Goal: Task Accomplishment & Management: Manage account settings

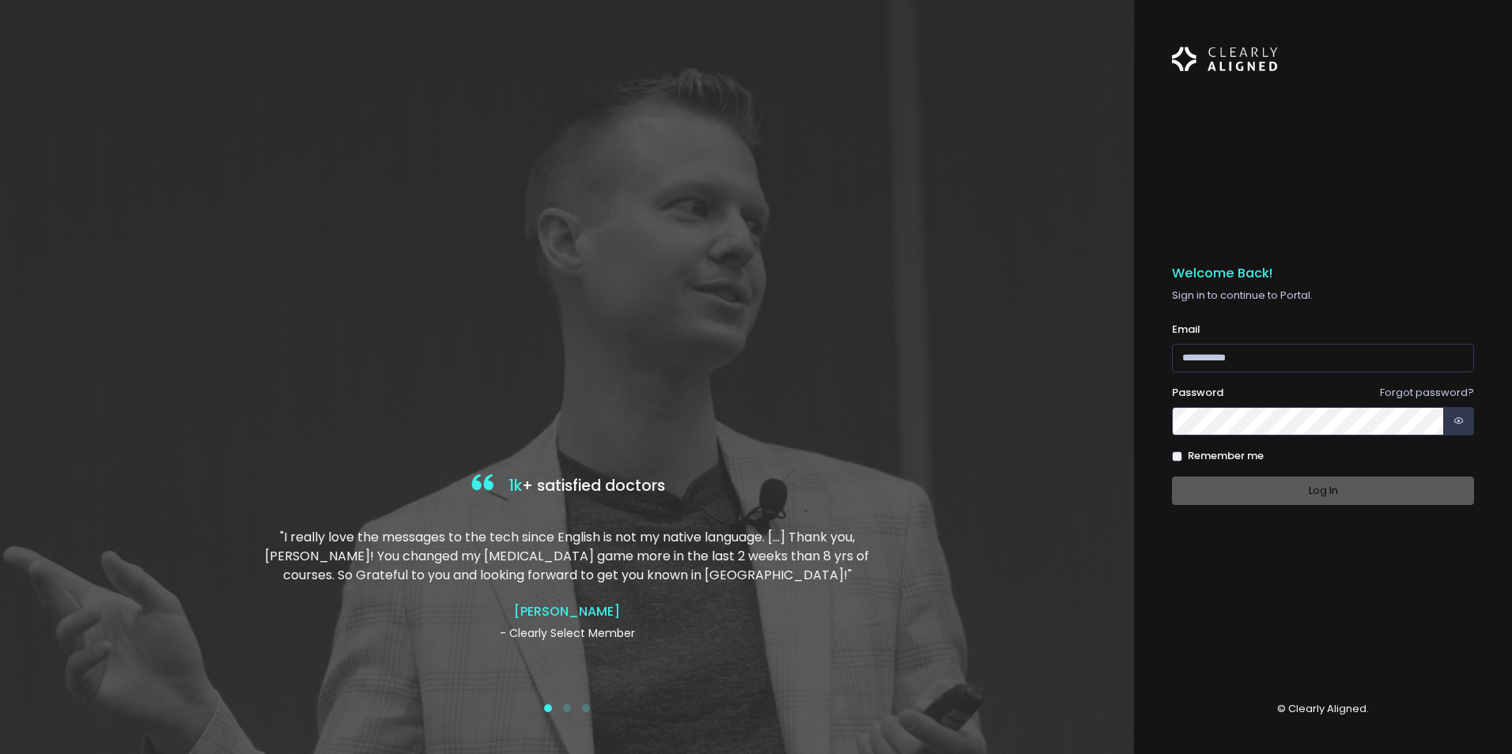
drag, startPoint x: 372, startPoint y: 386, endPoint x: 504, endPoint y: 389, distance: 132.1
click at [373, 386] on div at bounding box center [567, 377] width 1134 height 754
click at [1205, 347] on input "email" at bounding box center [1323, 358] width 302 height 29
type input "**********"
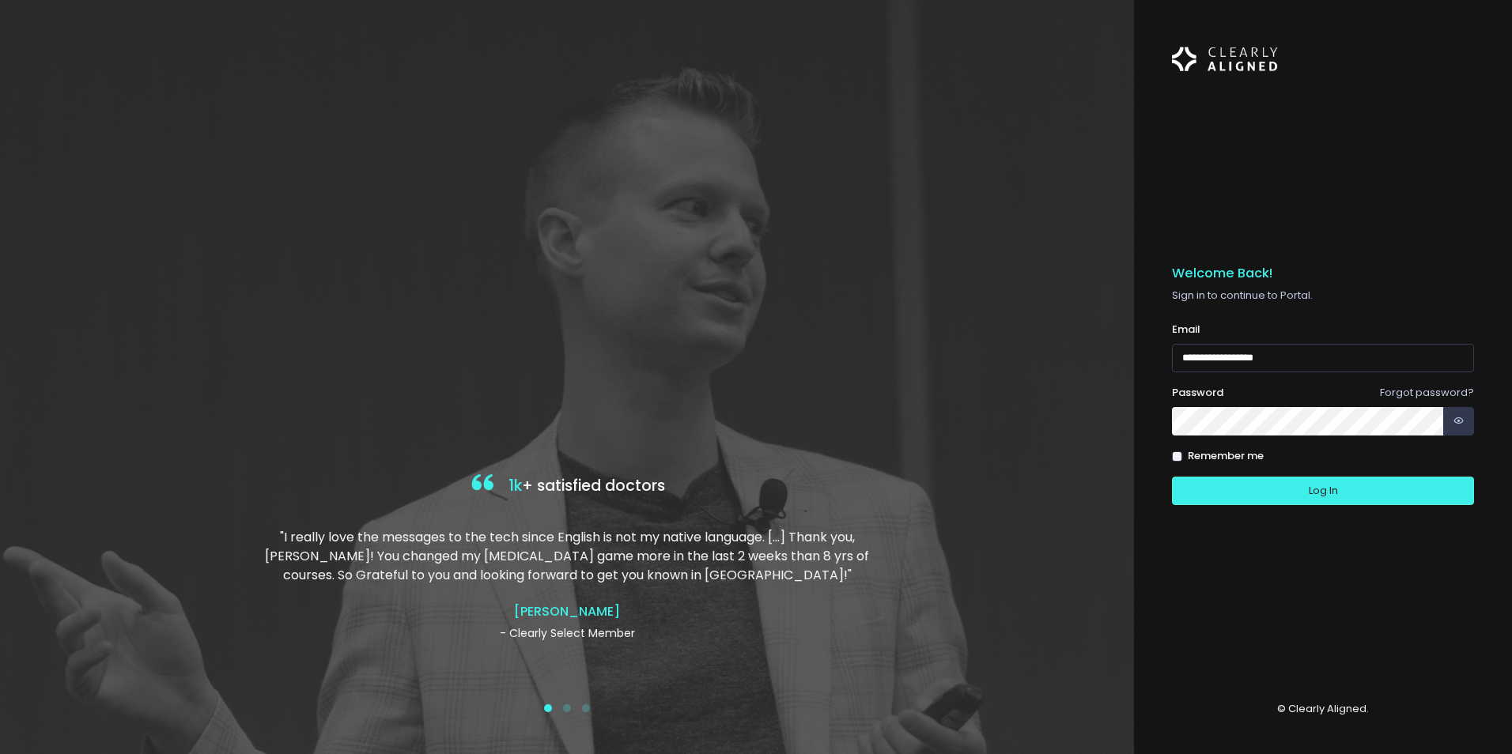
click at [1172, 477] on button "Log In" at bounding box center [1323, 491] width 302 height 29
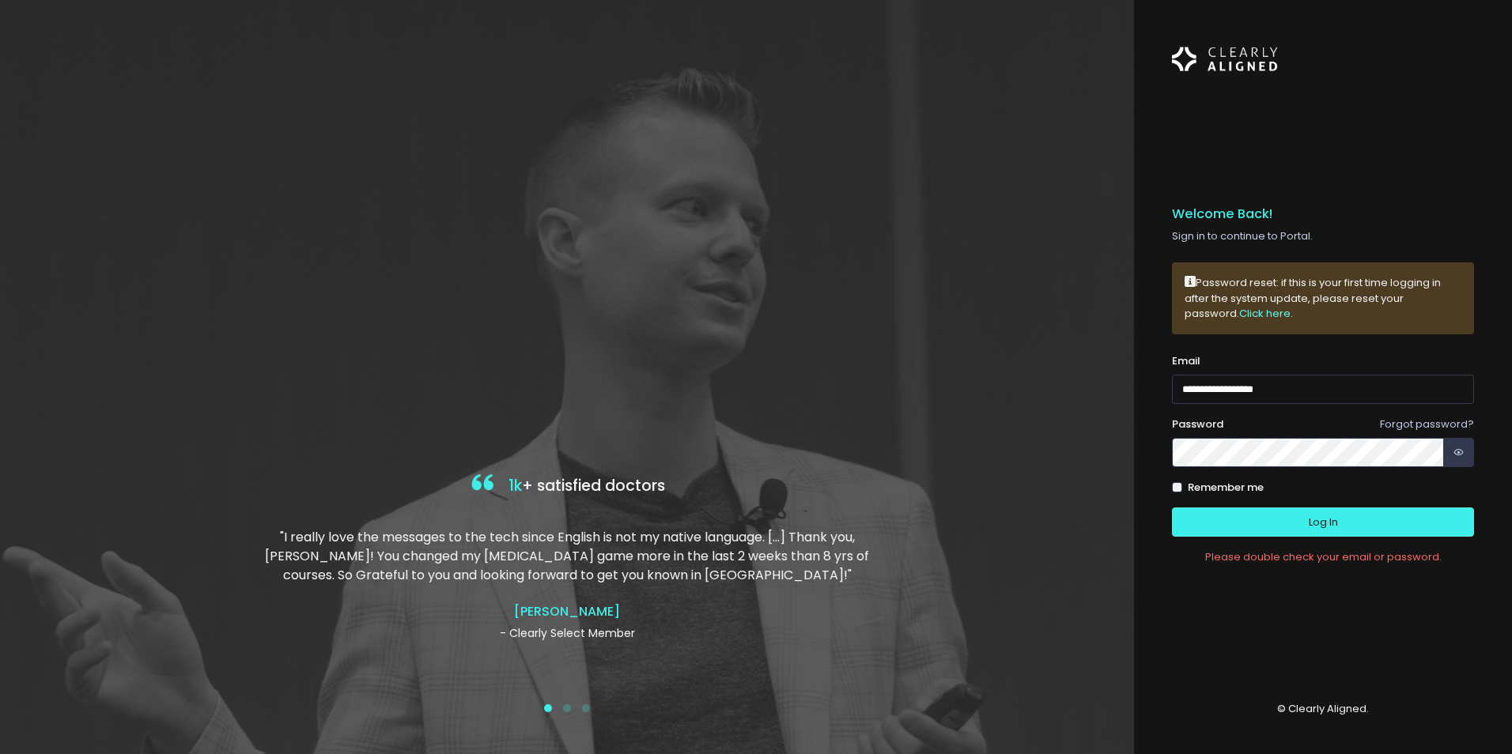
click at [1239, 314] on link "Click here" at bounding box center [1264, 313] width 51 height 15
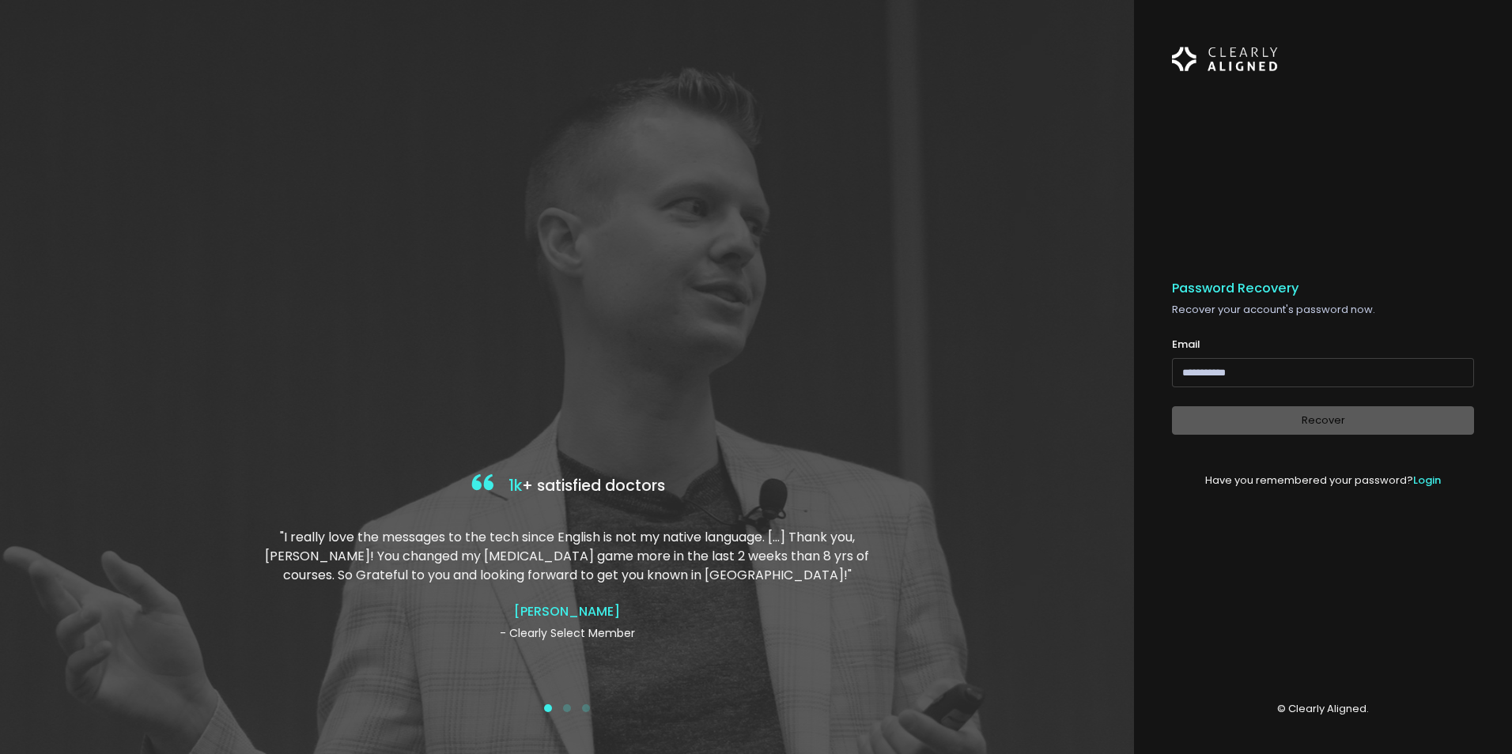
click at [1259, 372] on input "email" at bounding box center [1323, 372] width 302 height 29
type input "**********"
click at [1262, 420] on button "Recover" at bounding box center [1323, 420] width 302 height 29
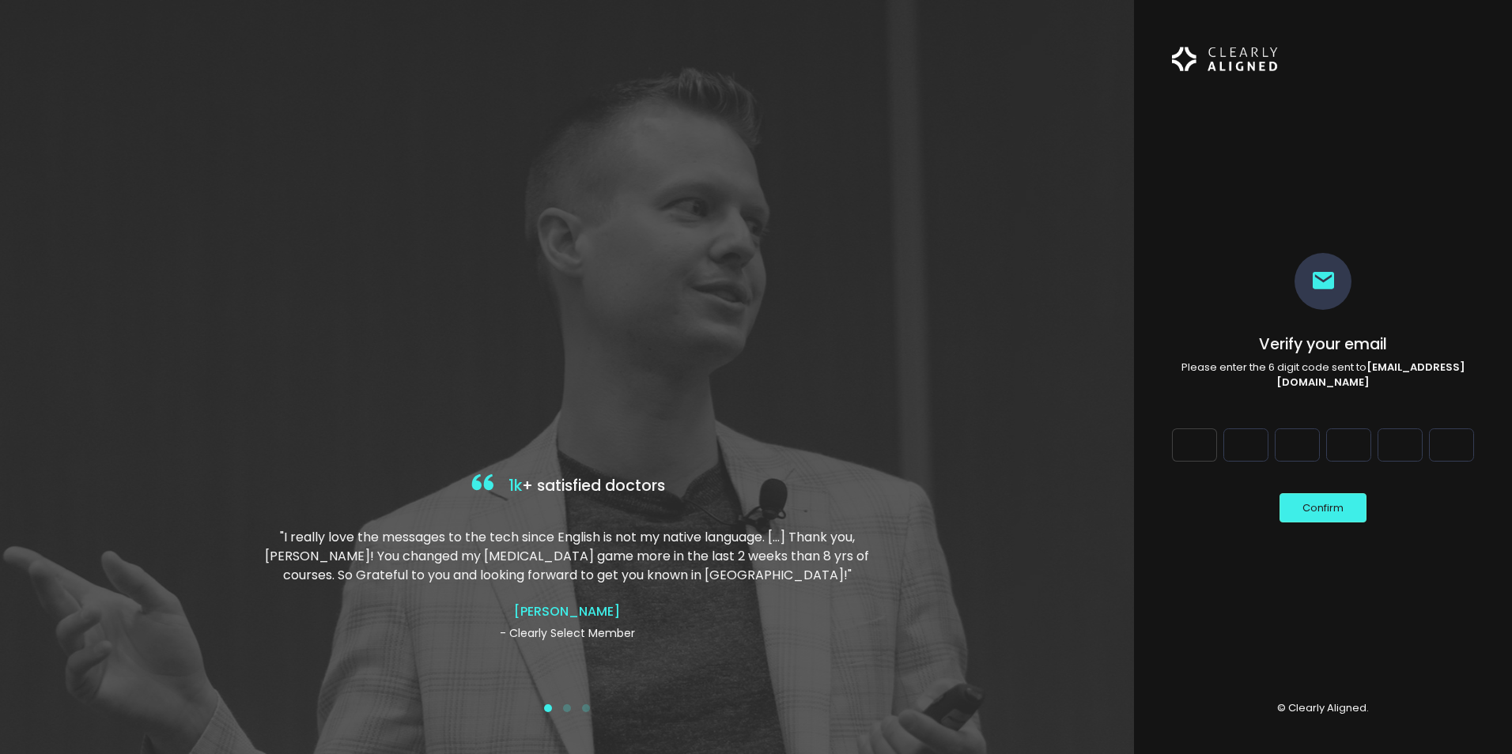
click at [1190, 443] on input "Digit 1" at bounding box center [1194, 445] width 45 height 33
type input "*"
click at [1249, 457] on input "Digit 2" at bounding box center [1245, 445] width 45 height 33
type input "*"
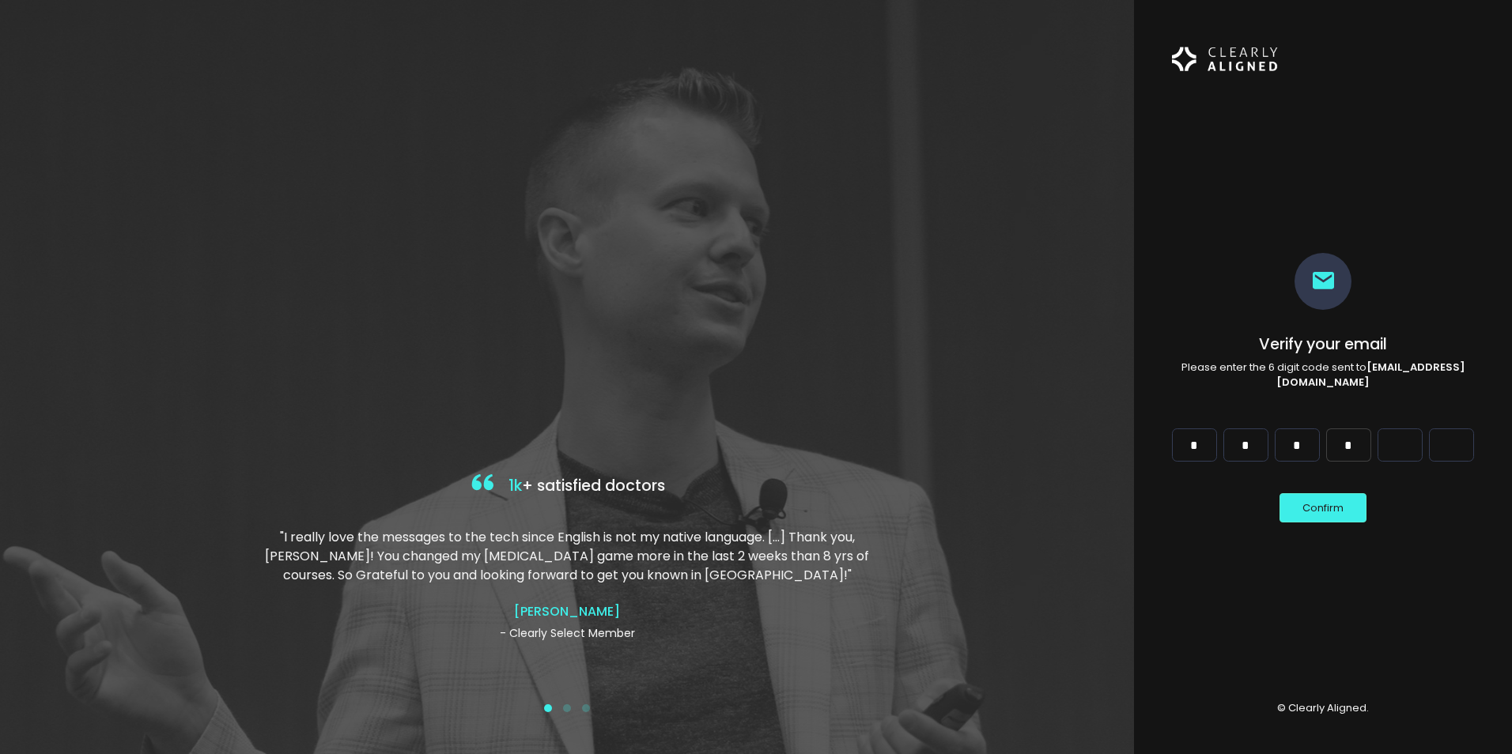
type input "*"
click at [1335, 519] on button "Confirm" at bounding box center [1322, 507] width 87 height 29
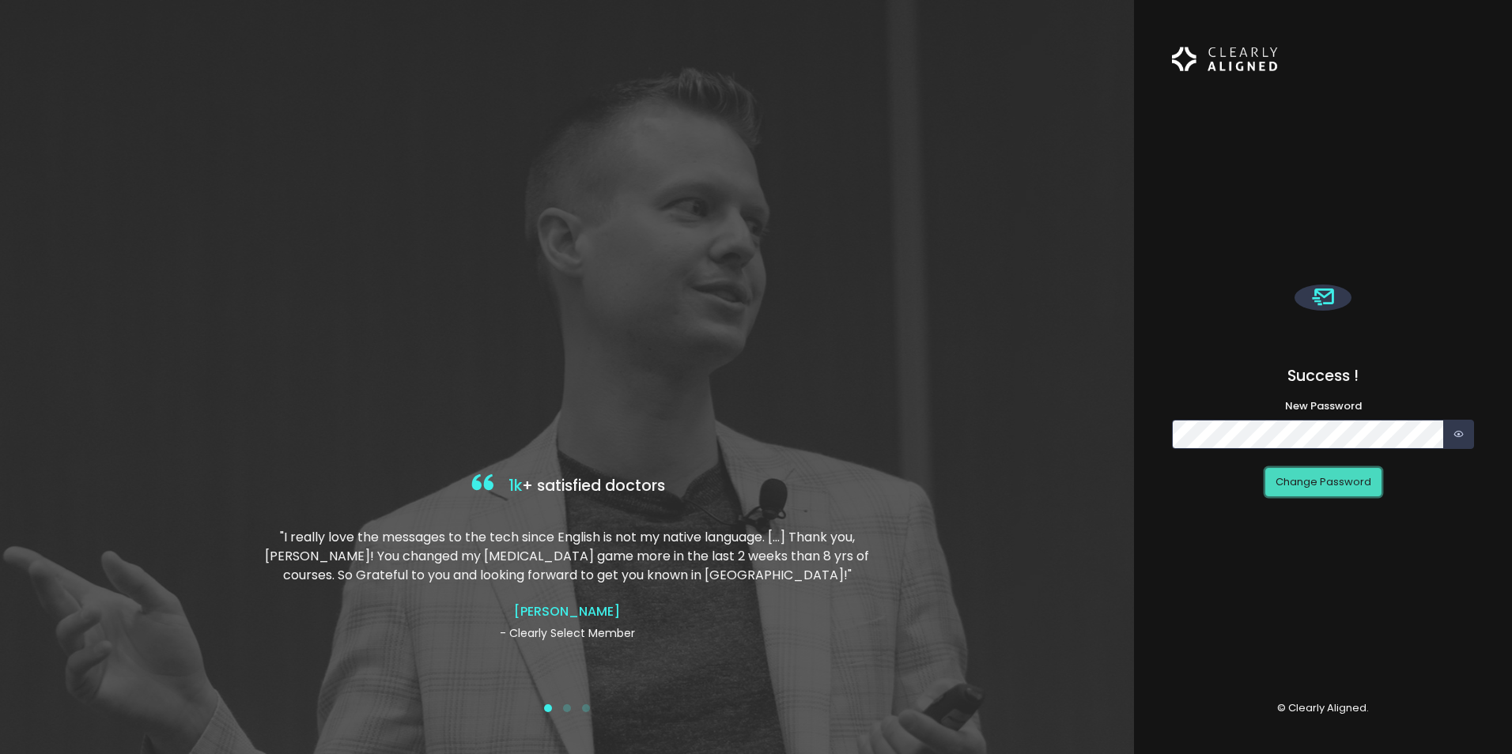
click at [1337, 474] on button "Change Password" at bounding box center [1323, 482] width 116 height 29
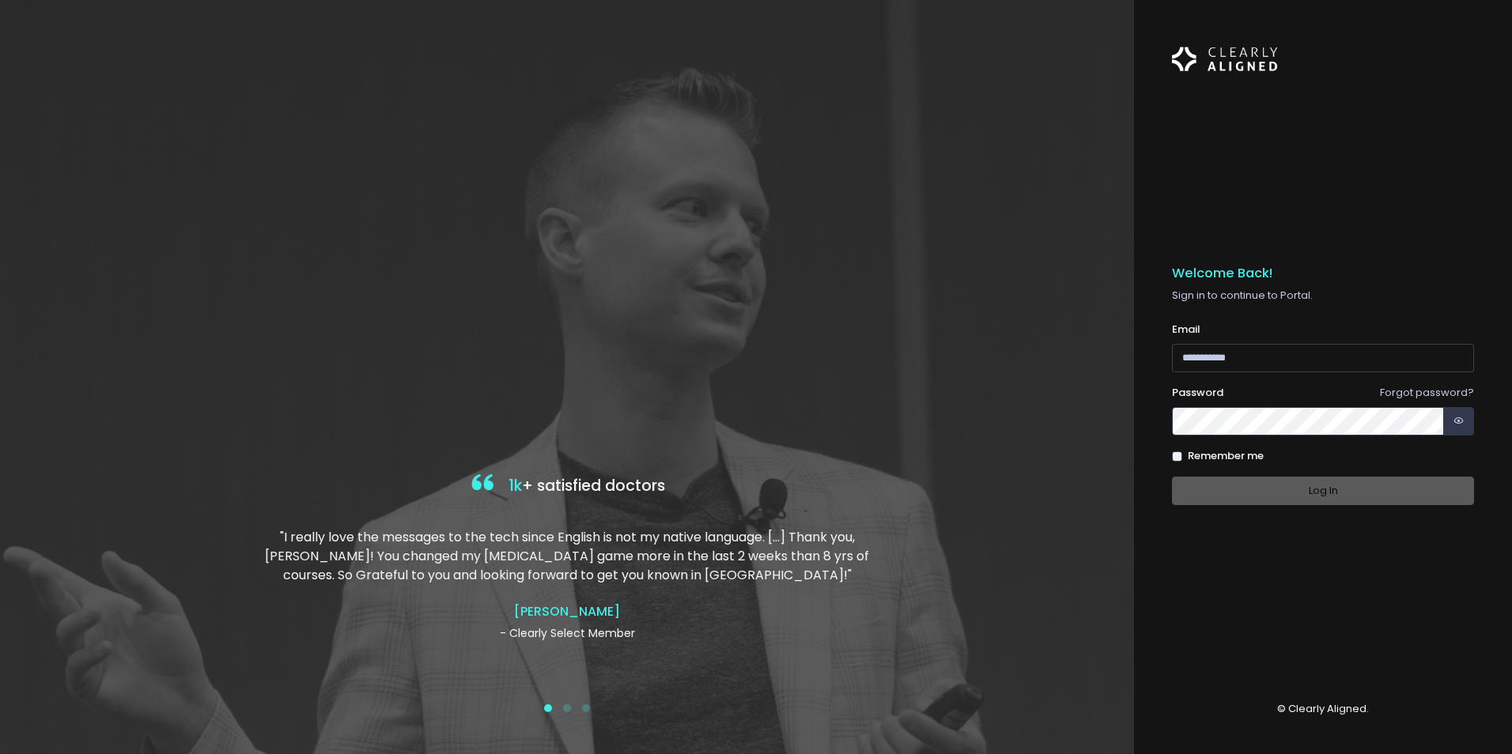
click at [1208, 363] on input "email" at bounding box center [1323, 358] width 302 height 29
type input "**********"
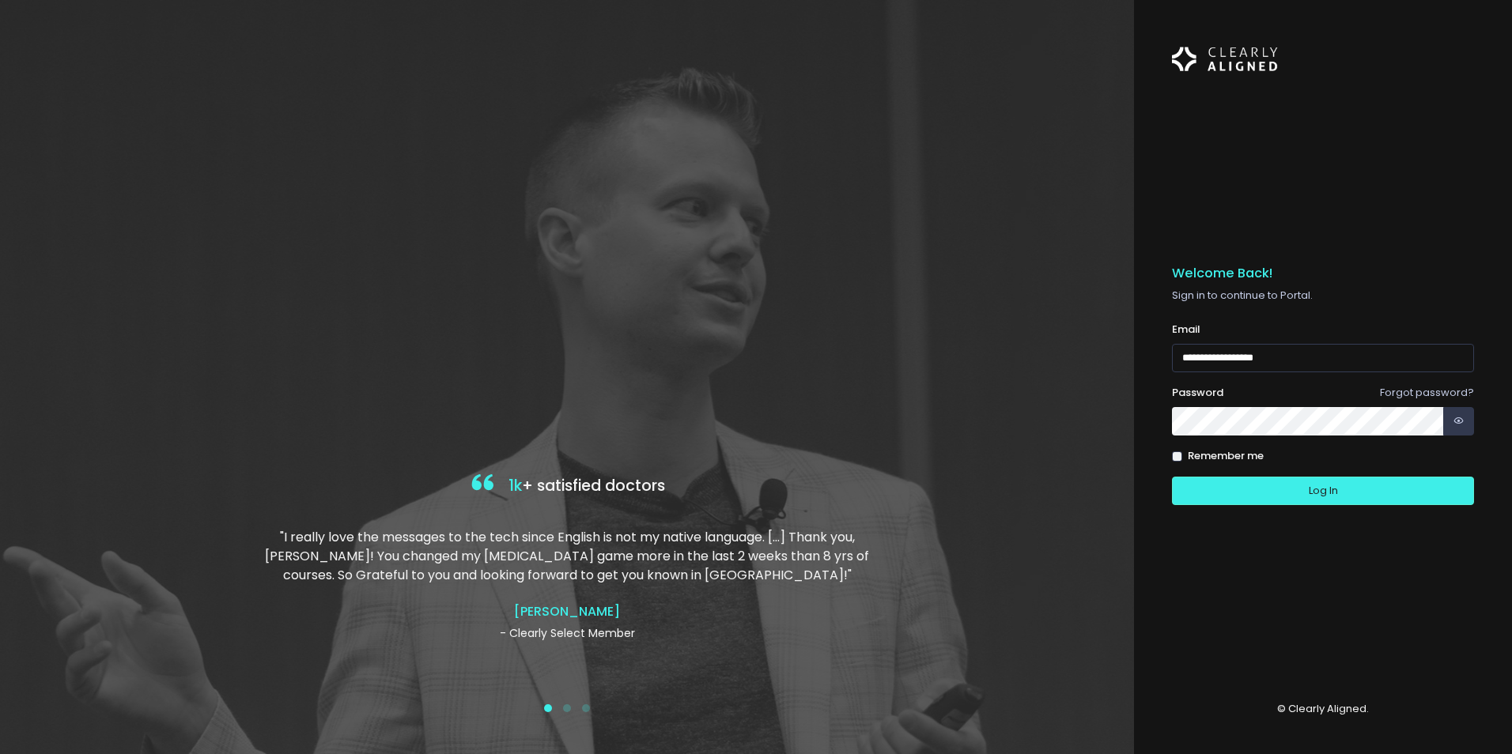
click at [1172, 477] on button "Log In" at bounding box center [1323, 491] width 302 height 29
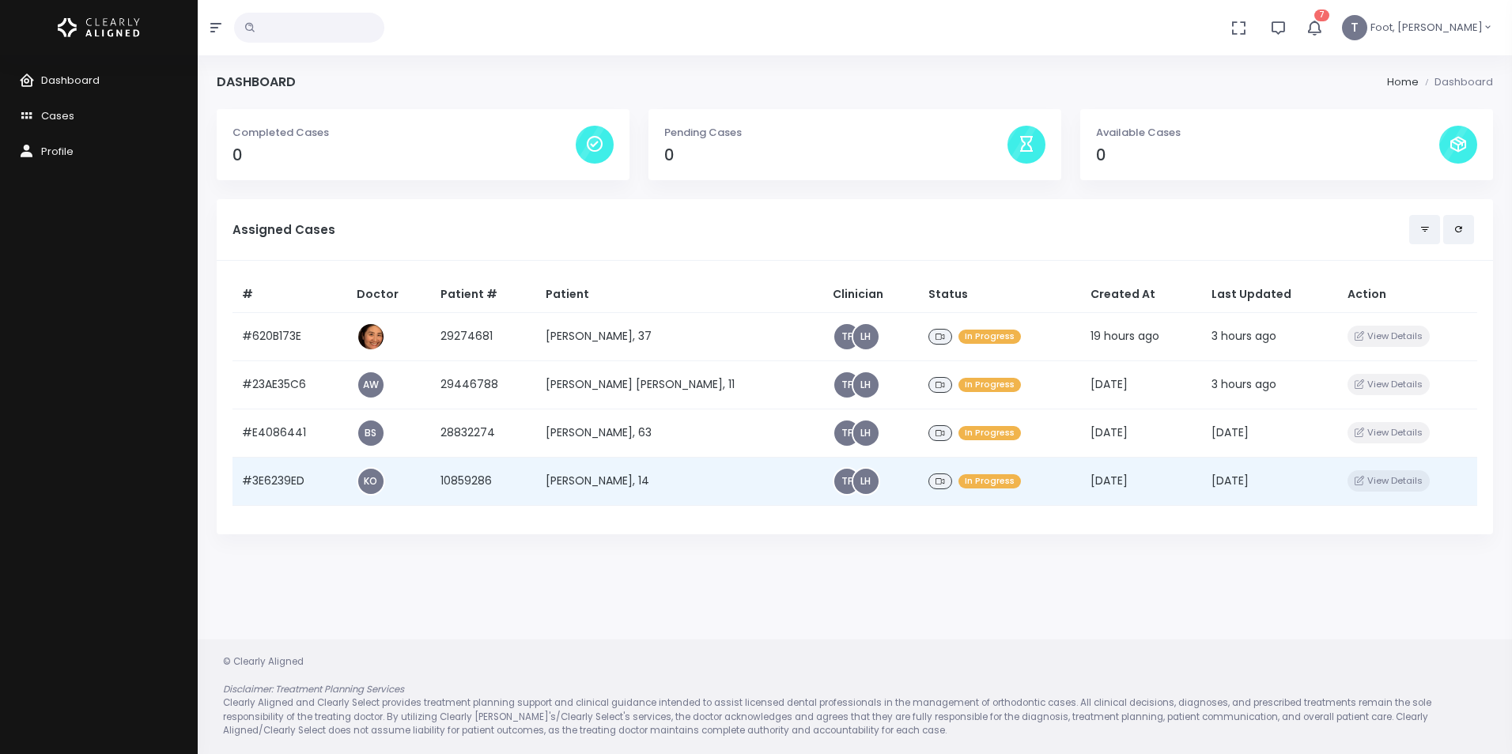
click at [622, 474] on td "[PERSON_NAME], 14" at bounding box center [679, 481] width 286 height 48
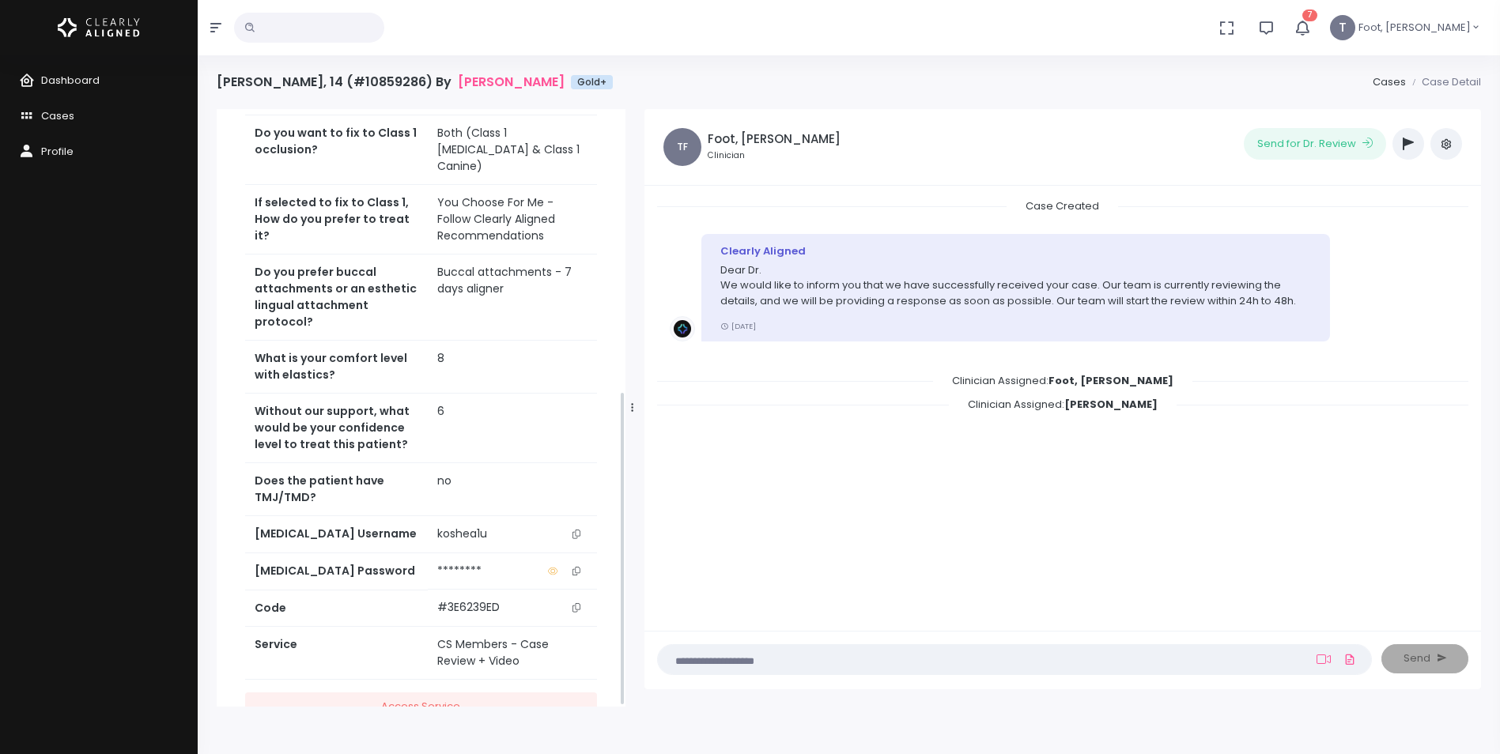
scroll to position [536, 0]
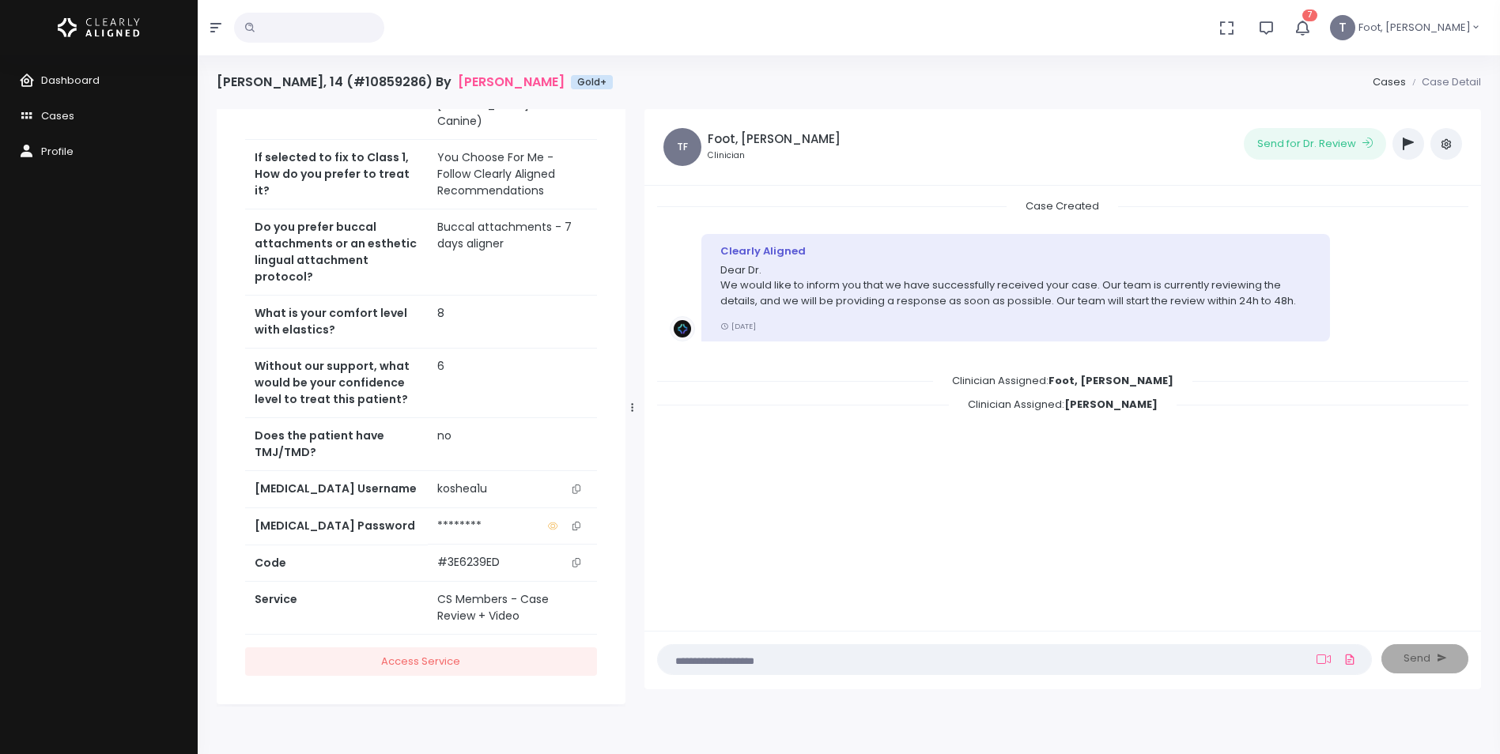
drag, startPoint x: 572, startPoint y: 470, endPoint x: 550, endPoint y: 452, distance: 29.3
click at [573, 485] on icon "scrollable content" at bounding box center [576, 489] width 8 height 9
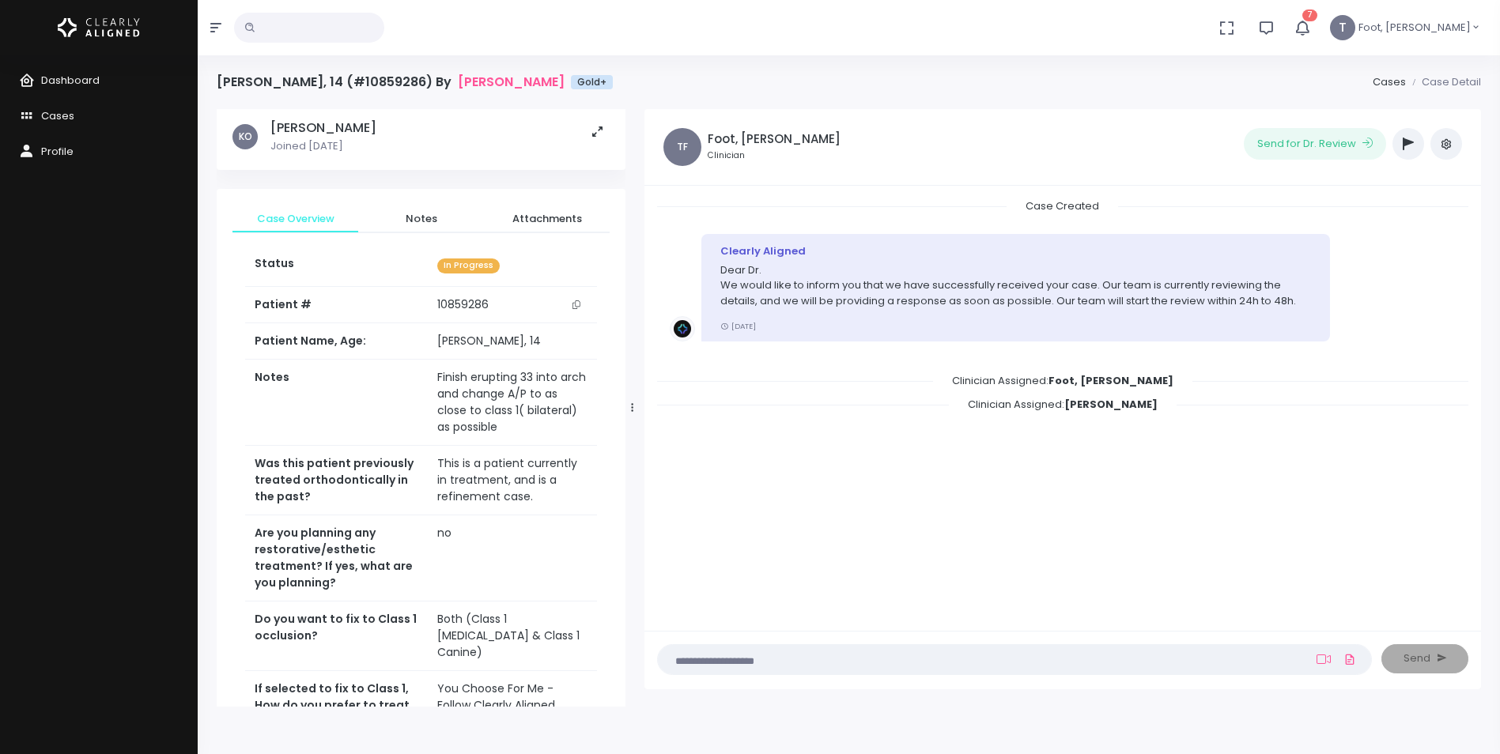
scroll to position [0, 0]
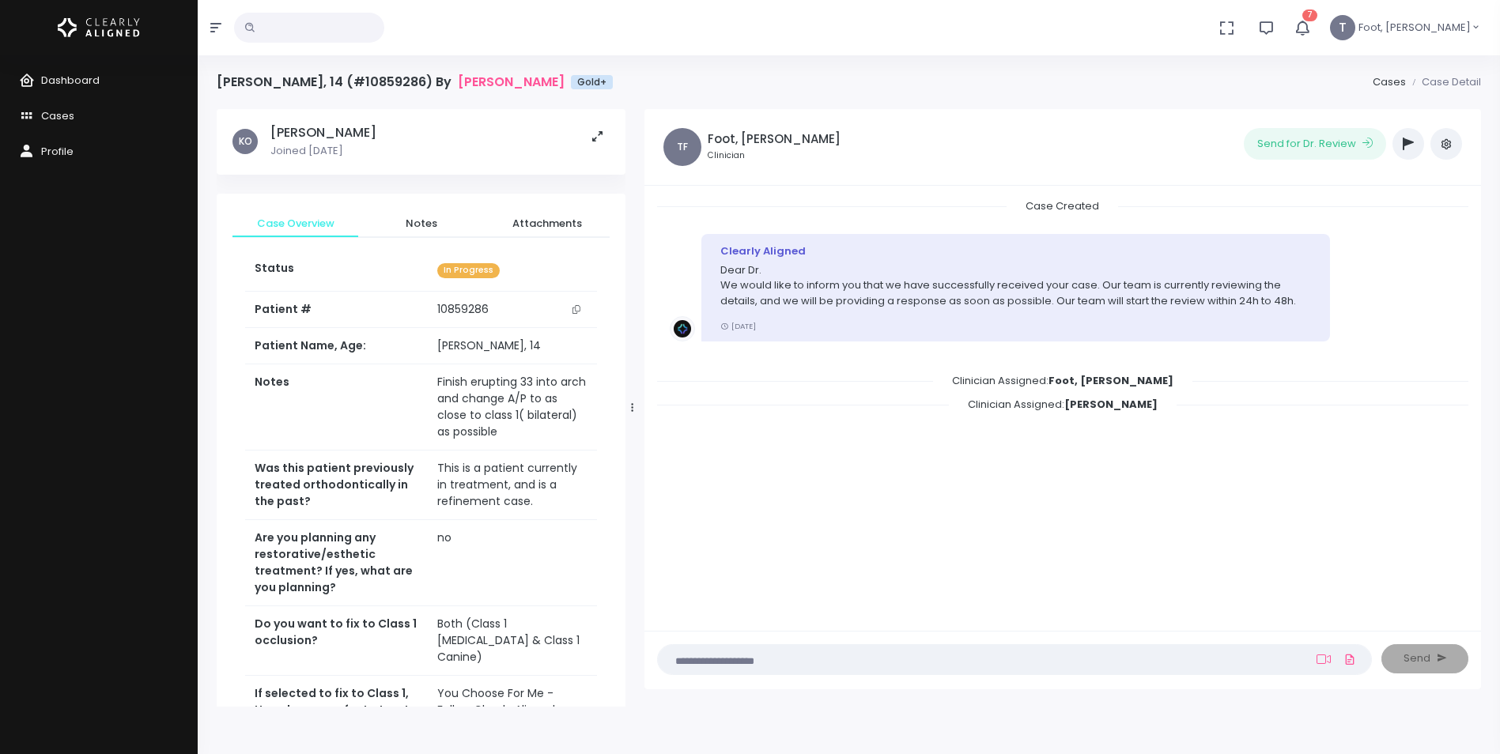
click at [578, 306] on icon "scrollable content" at bounding box center [576, 309] width 8 height 9
click at [71, 121] on span "Cases" at bounding box center [57, 115] width 33 height 15
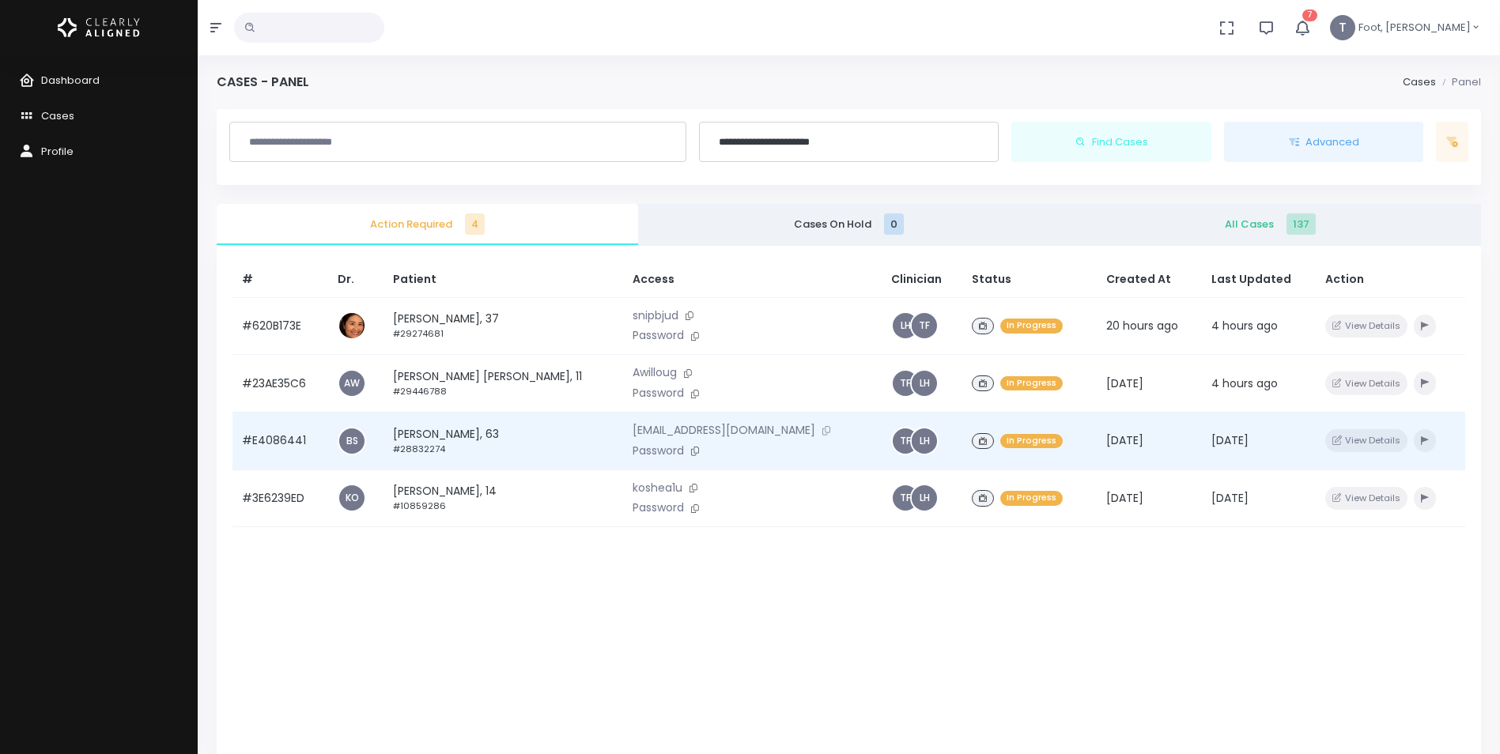
click at [822, 431] on icon at bounding box center [826, 430] width 8 height 9
click at [691, 454] on icon at bounding box center [695, 451] width 8 height 9
click at [497, 433] on td "John Giampolo, 63 #28832274" at bounding box center [503, 441] width 240 height 58
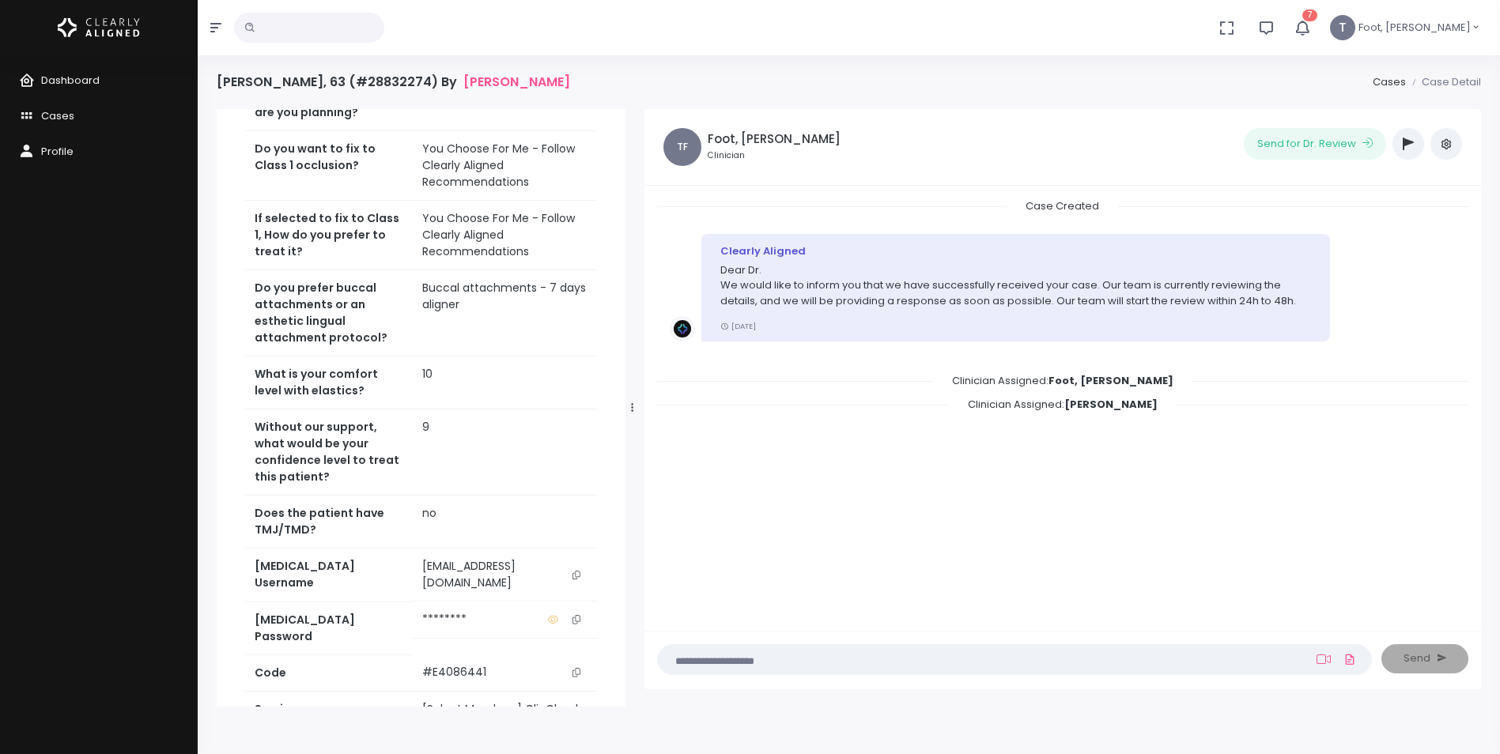
scroll to position [553, 0]
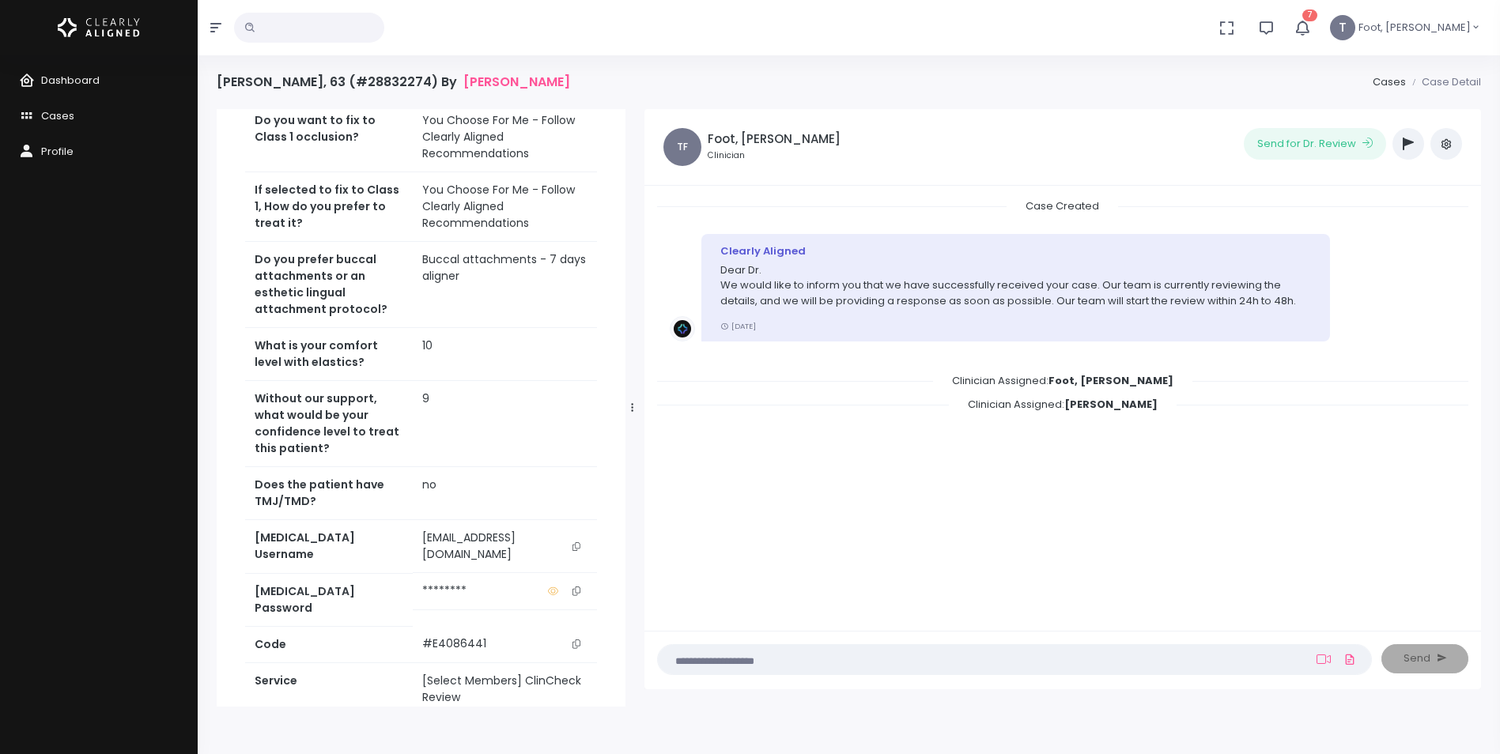
click at [575, 595] on icon "scrollable content" at bounding box center [576, 591] width 8 height 9
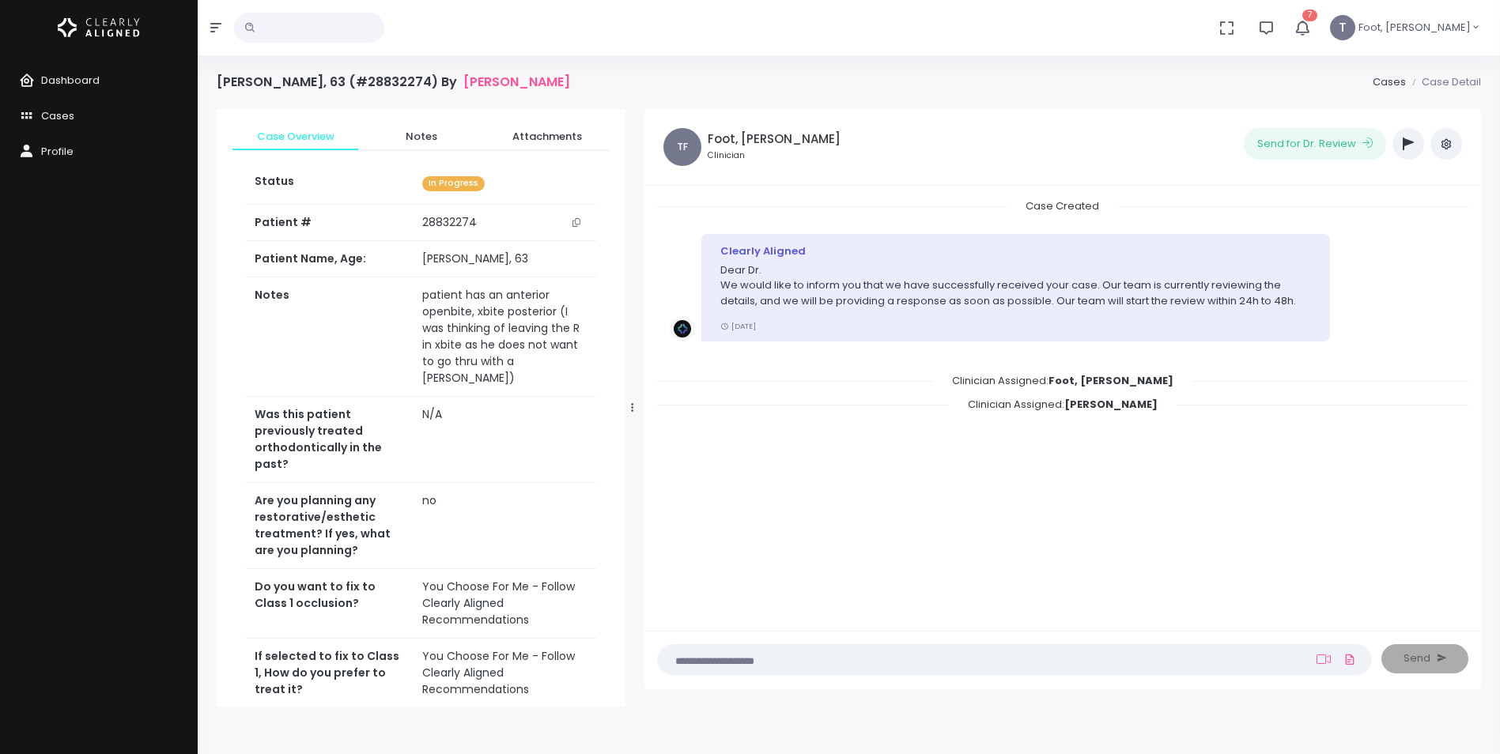
scroll to position [0, 0]
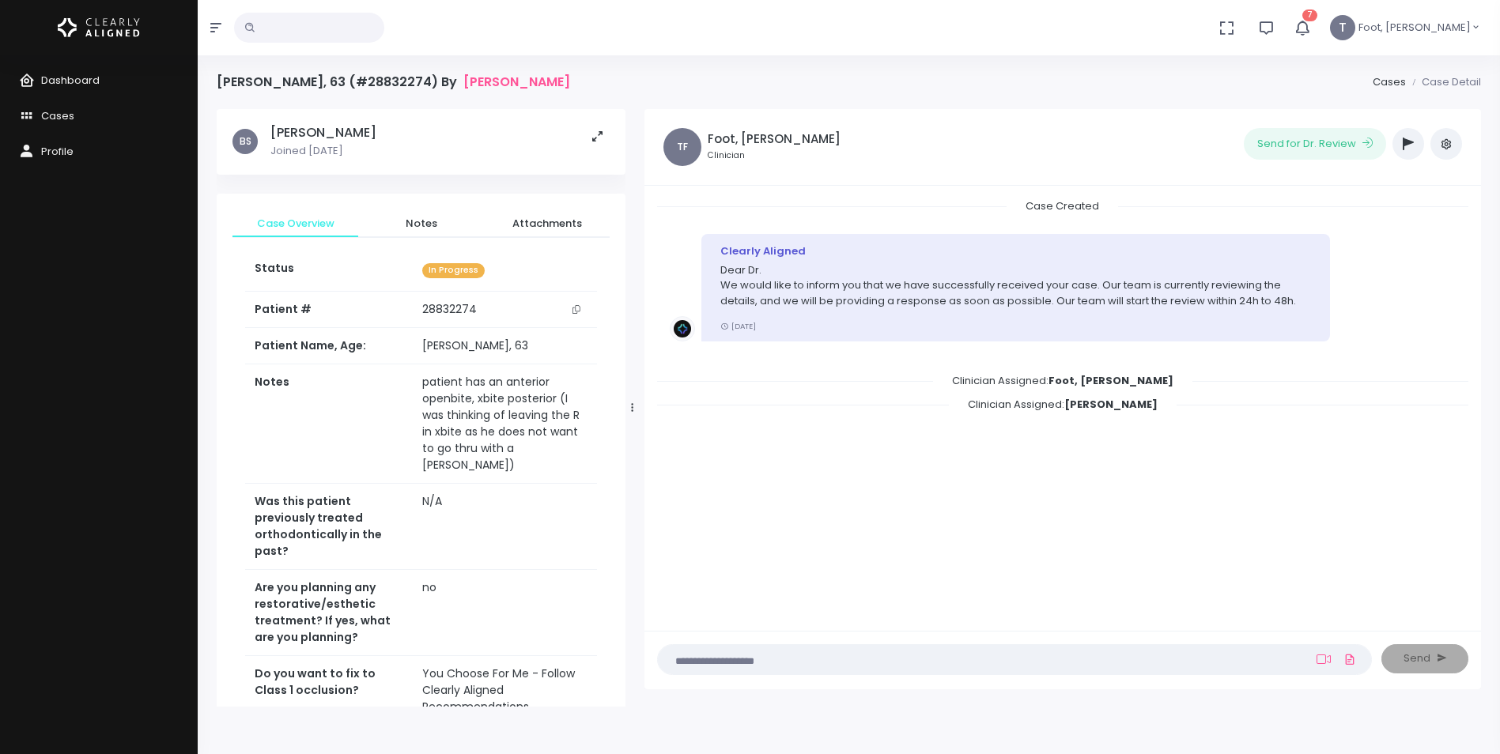
click at [328, 132] on h5 "[PERSON_NAME]" at bounding box center [323, 133] width 106 height 16
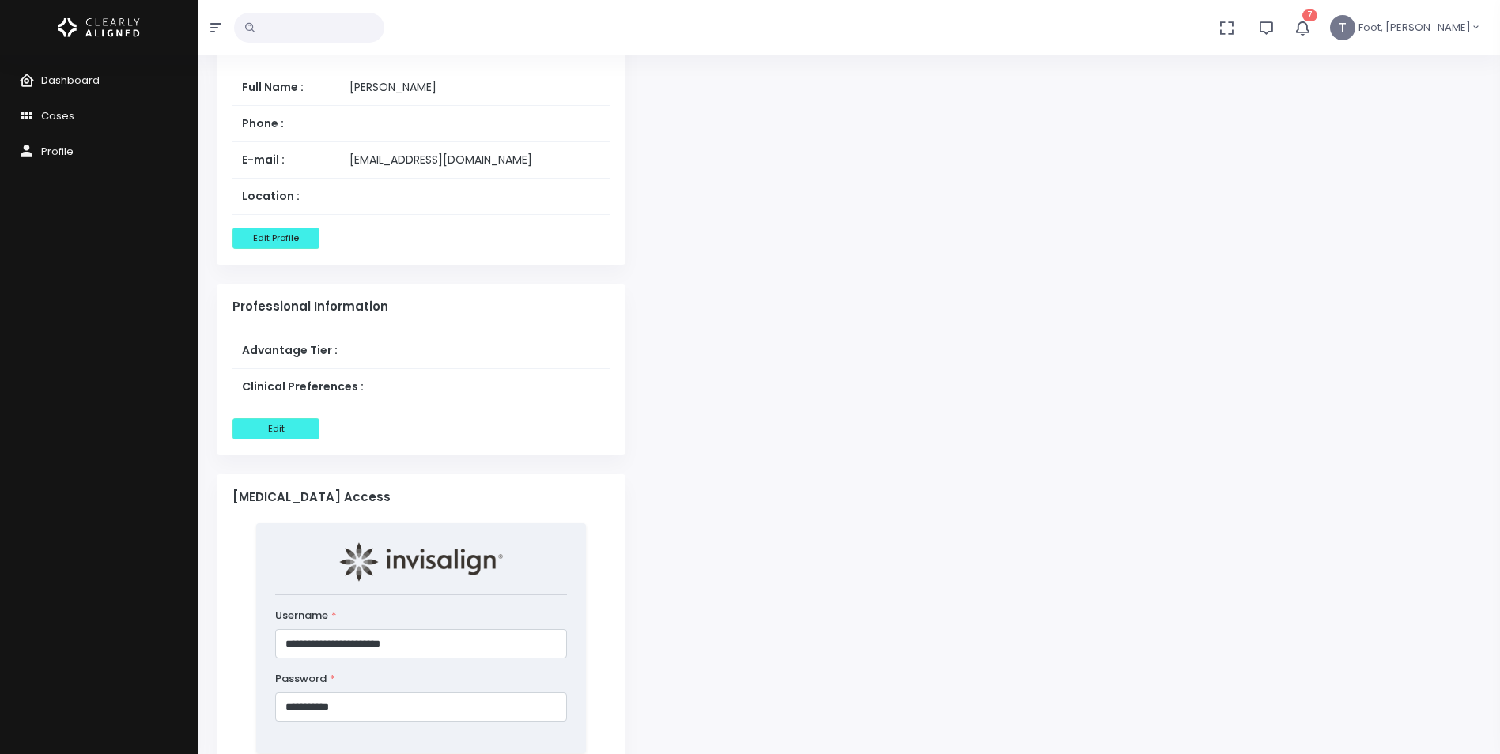
scroll to position [949, 0]
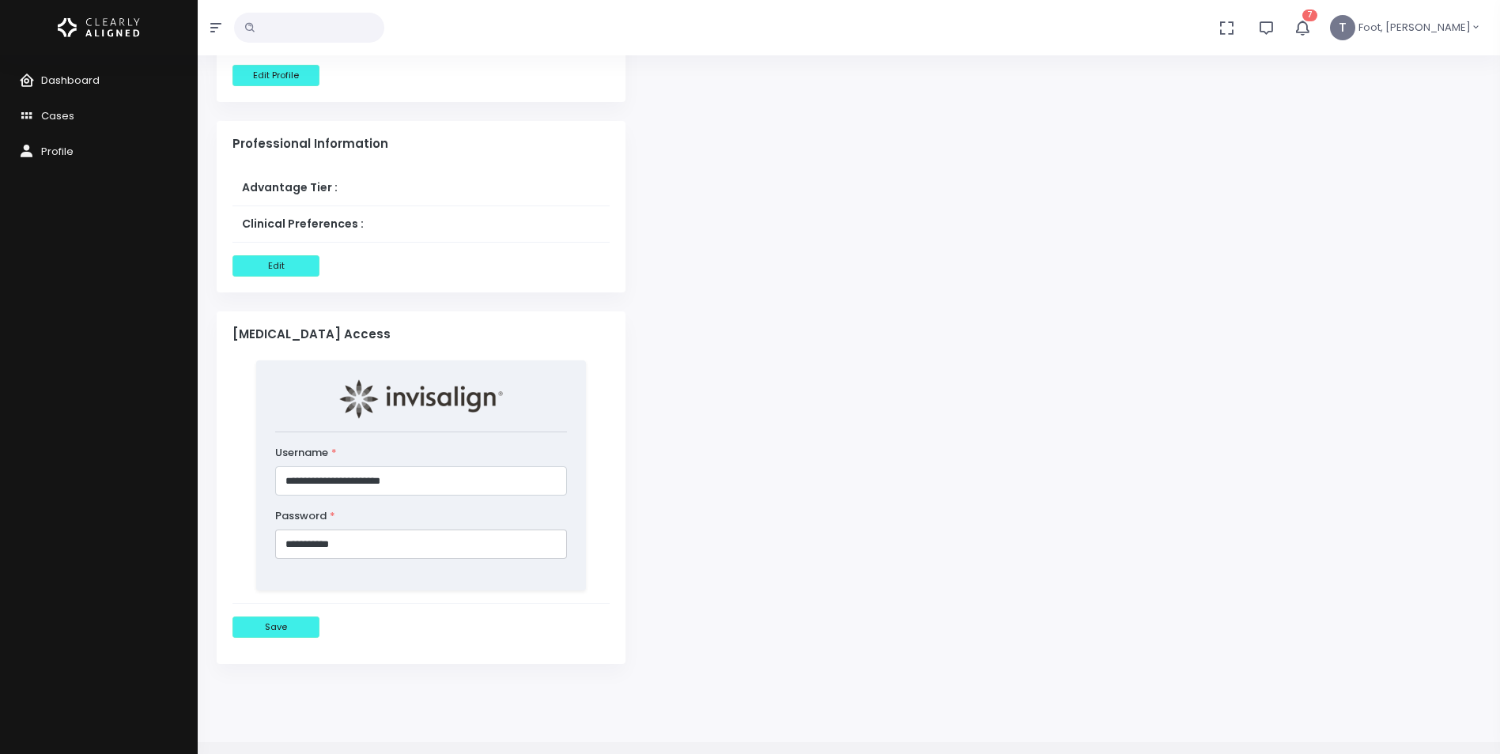
drag, startPoint x: 390, startPoint y: 548, endPoint x: 233, endPoint y: 537, distance: 157.0
click at [233, 537] on div "**********" at bounding box center [421, 476] width 396 height 230
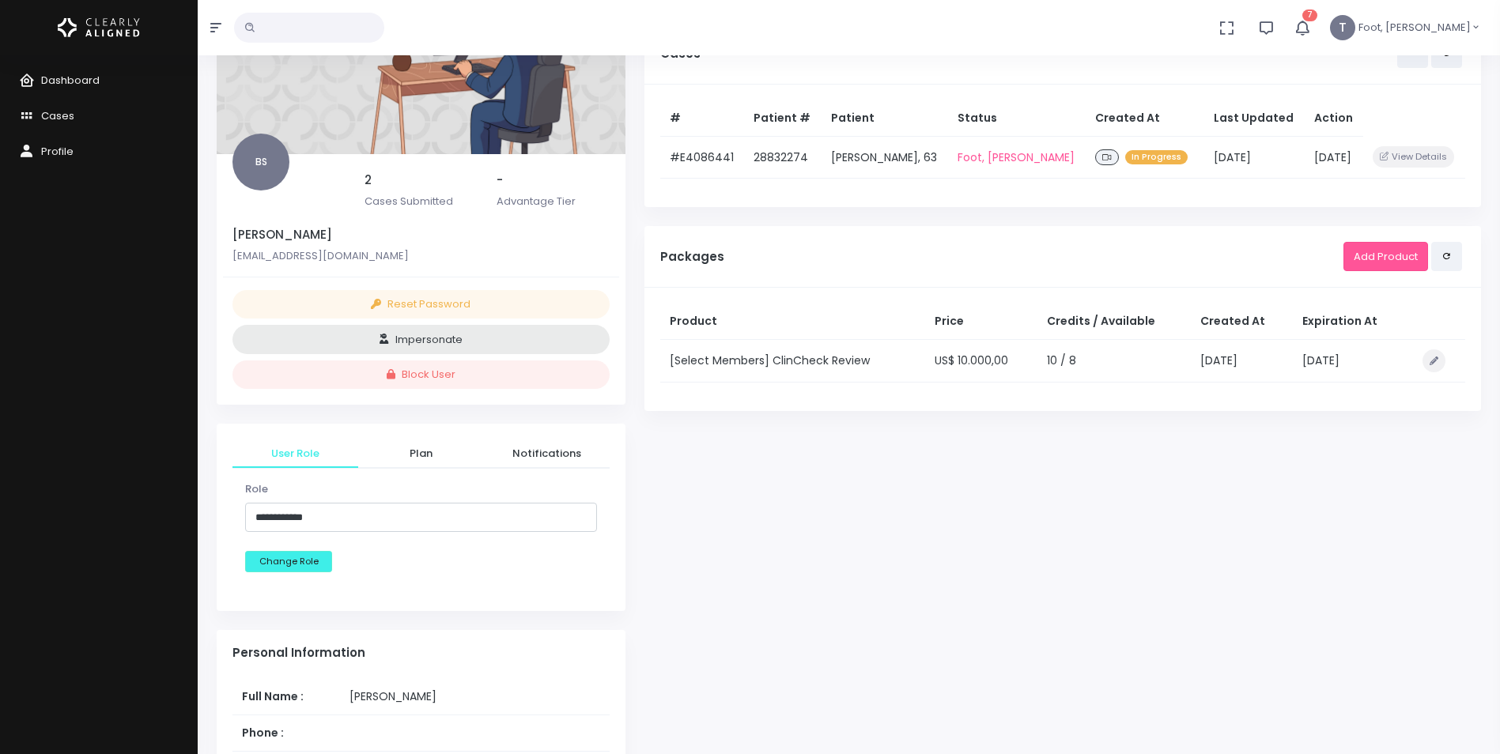
scroll to position [158, 0]
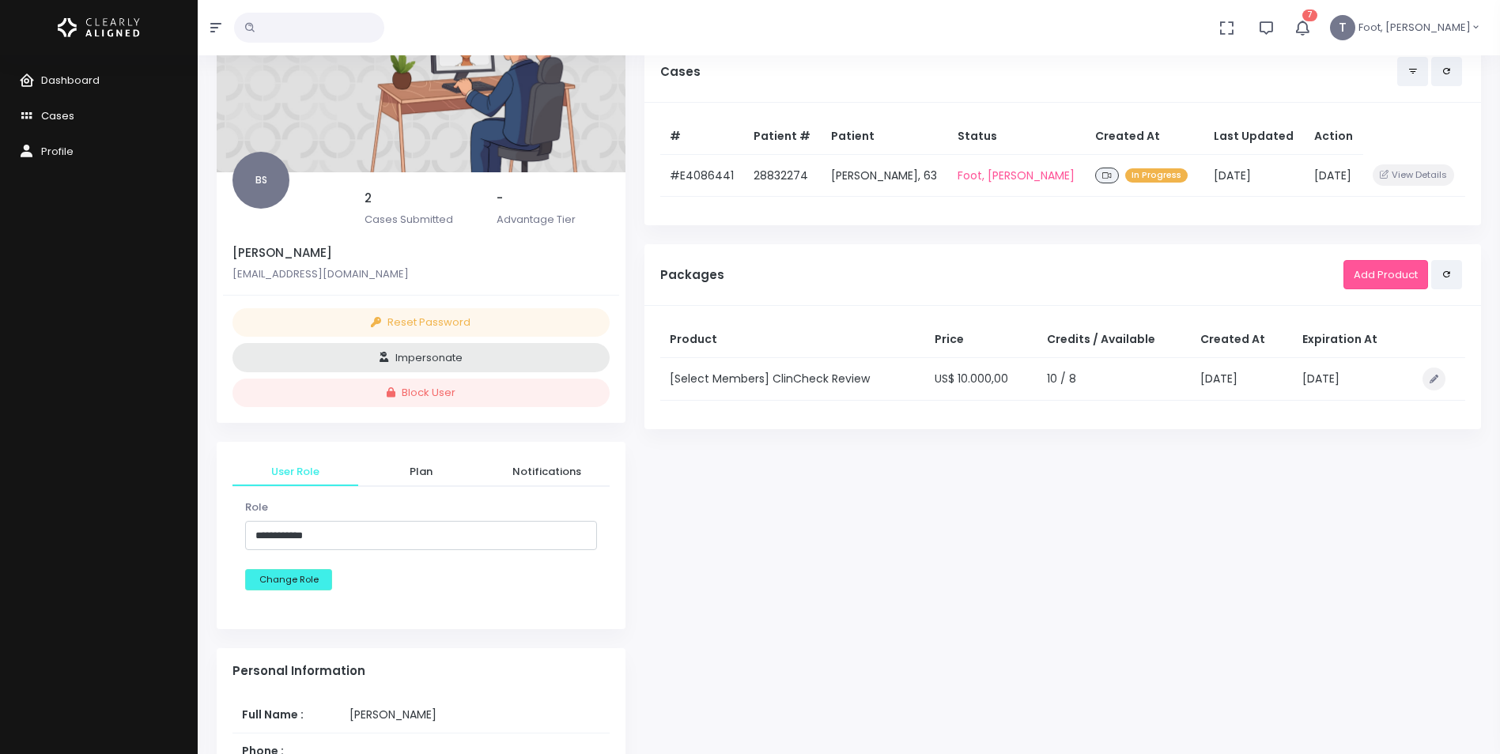
click at [43, 112] on span "Cases" at bounding box center [57, 115] width 33 height 15
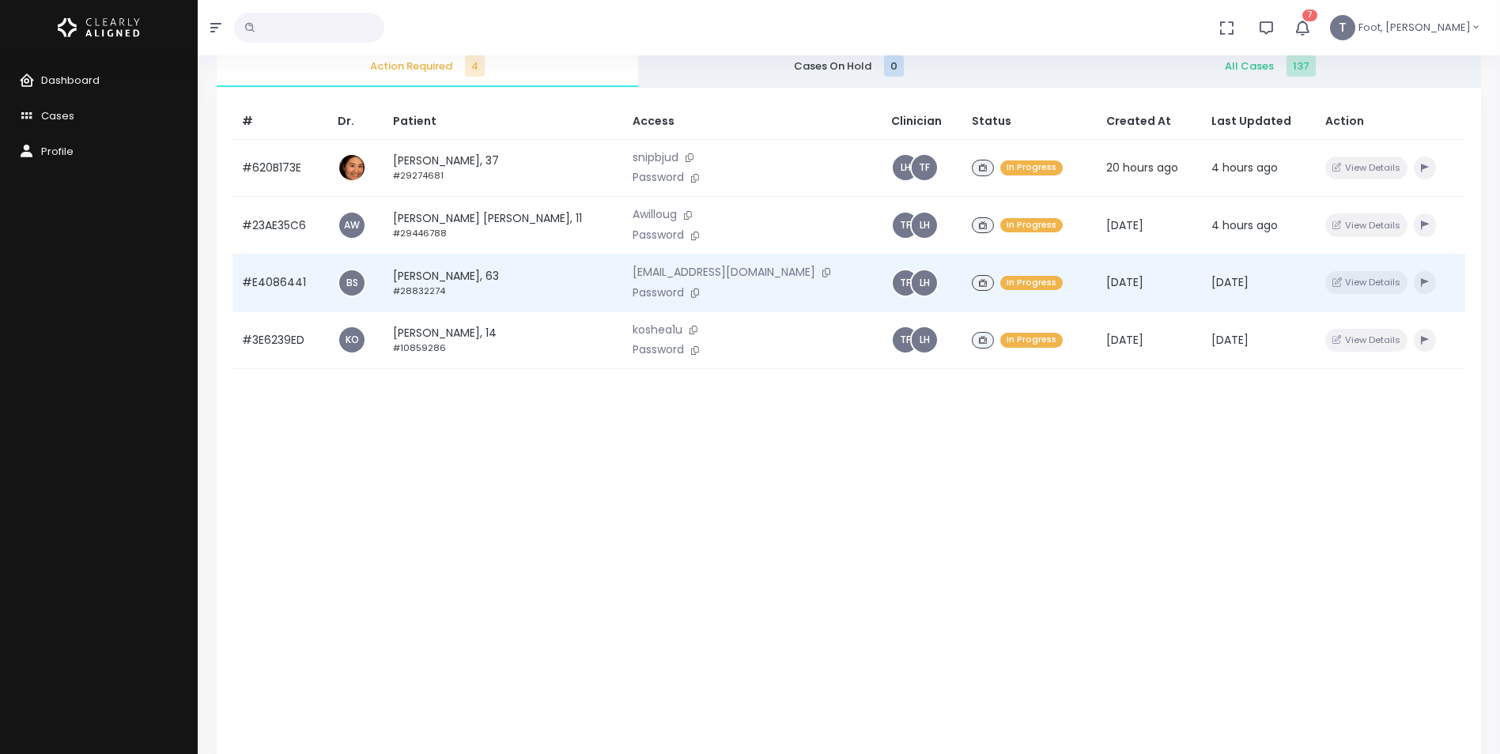
click at [478, 275] on td "John Giampolo, 63 #28832274" at bounding box center [503, 283] width 240 height 58
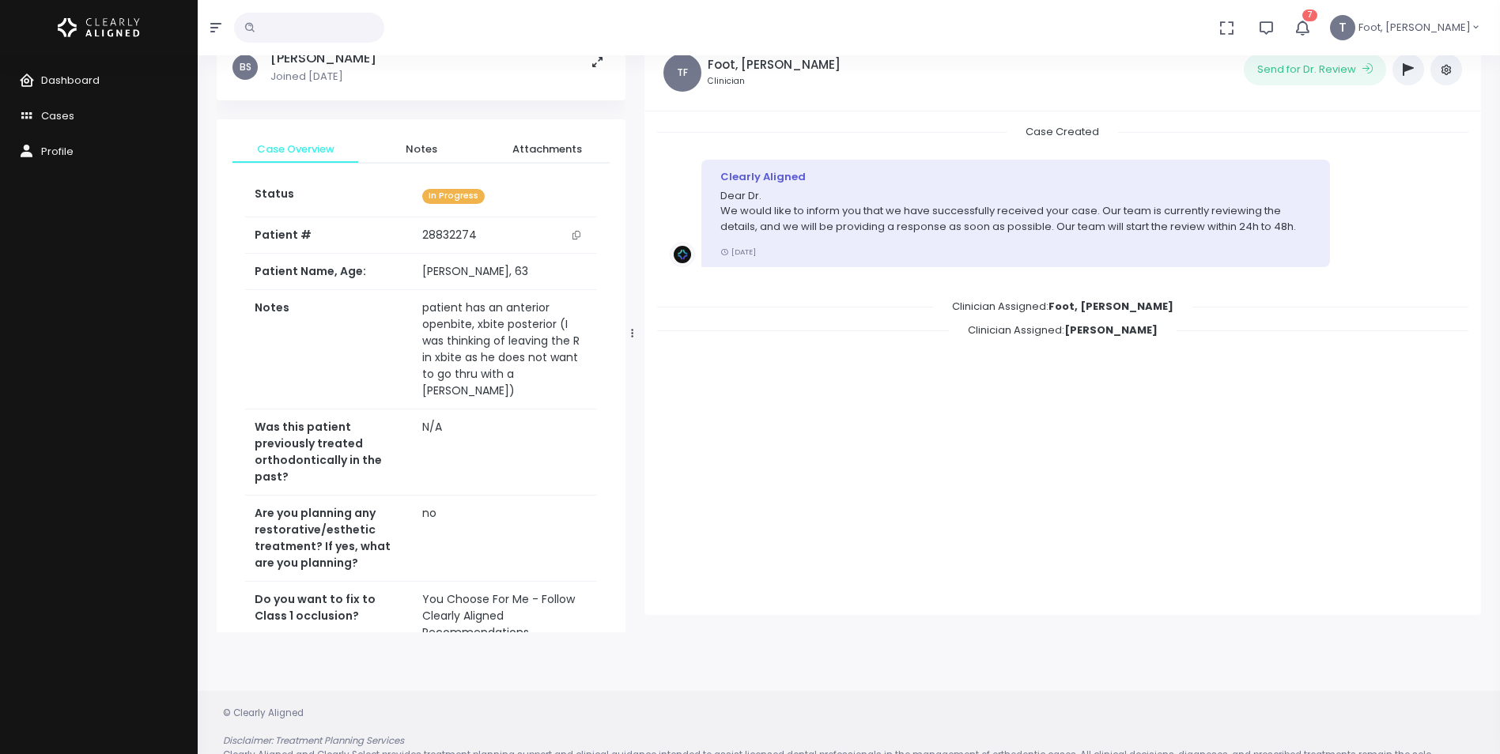
scroll to position [127, 0]
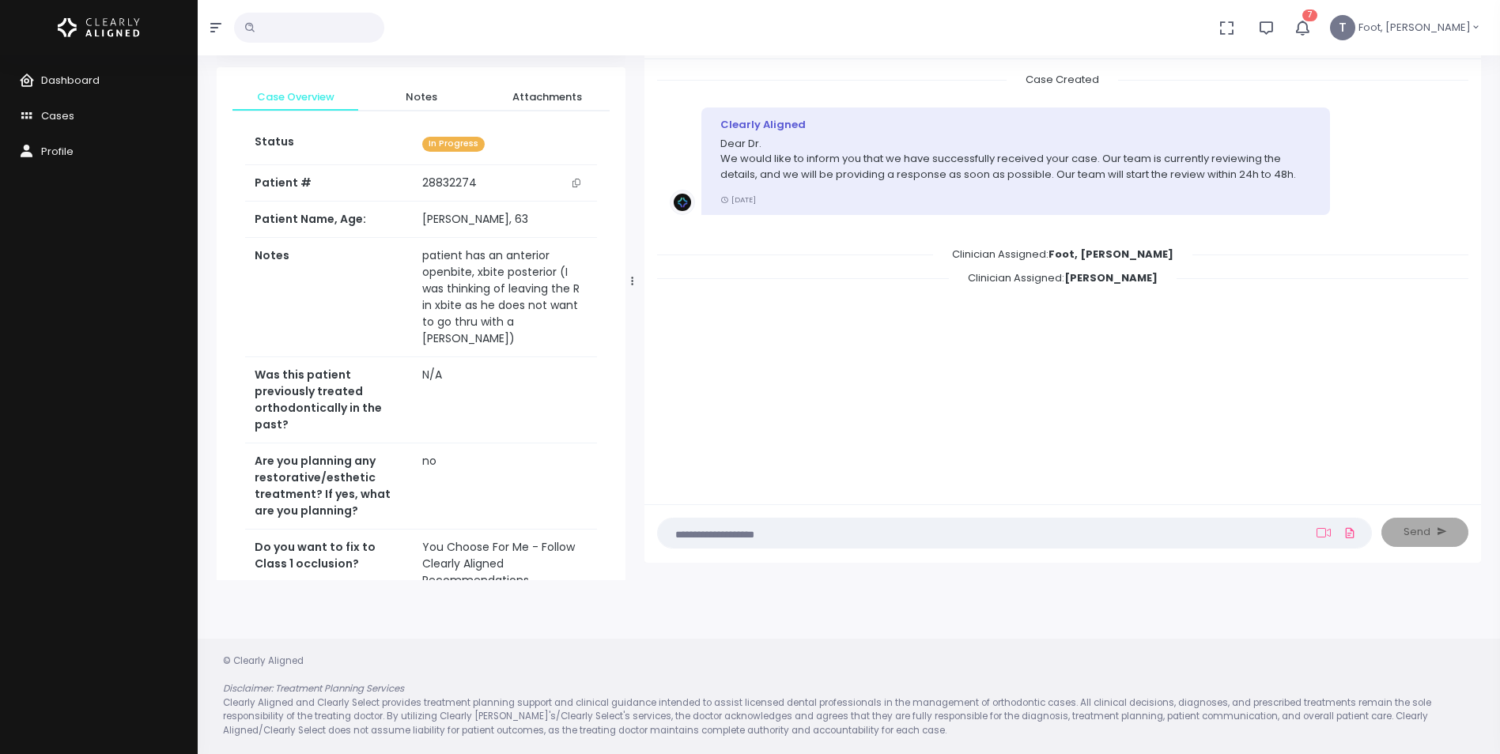
click at [831, 538] on textarea at bounding box center [983, 532] width 633 height 17
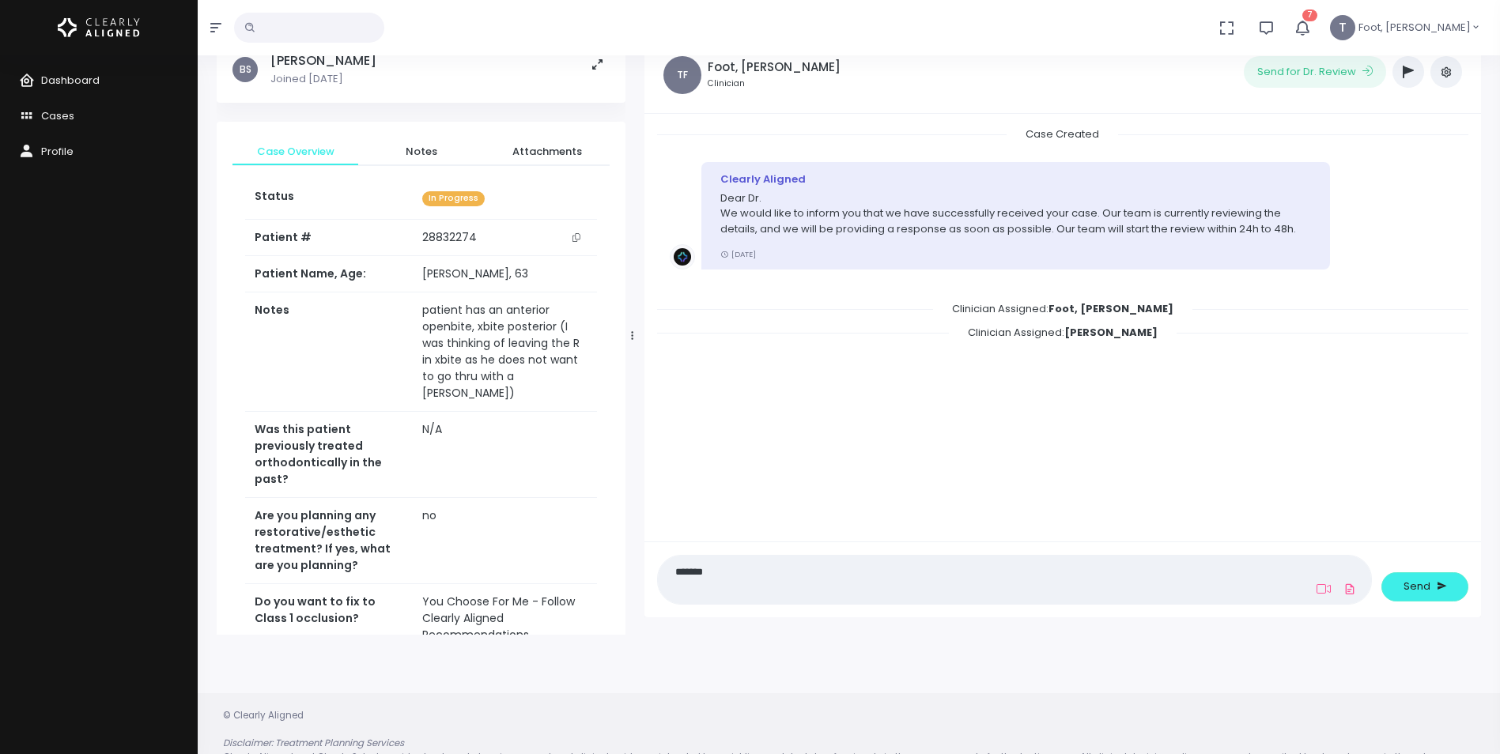
scroll to position [0, 0]
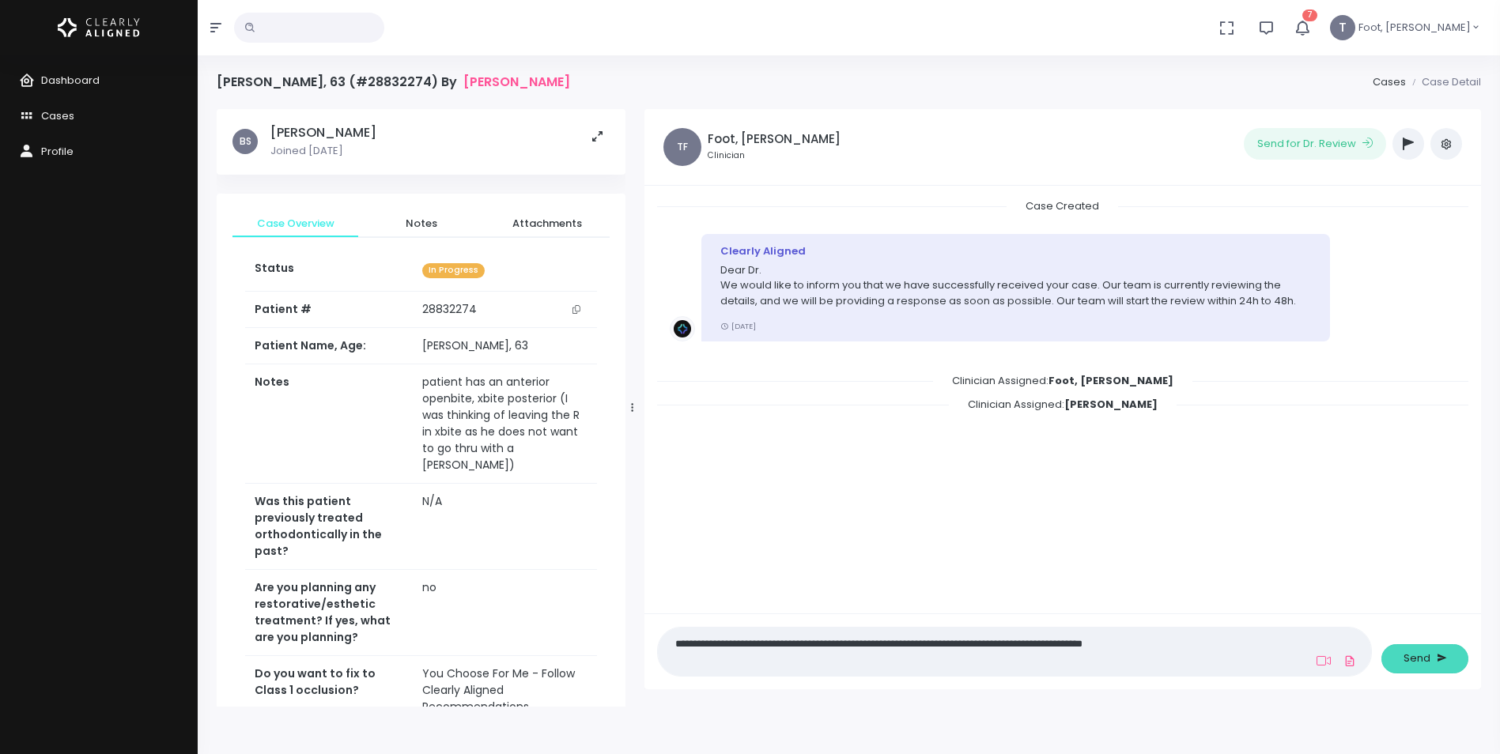
type textarea "**********"
click at [1422, 654] on span "Send" at bounding box center [1417, 659] width 27 height 16
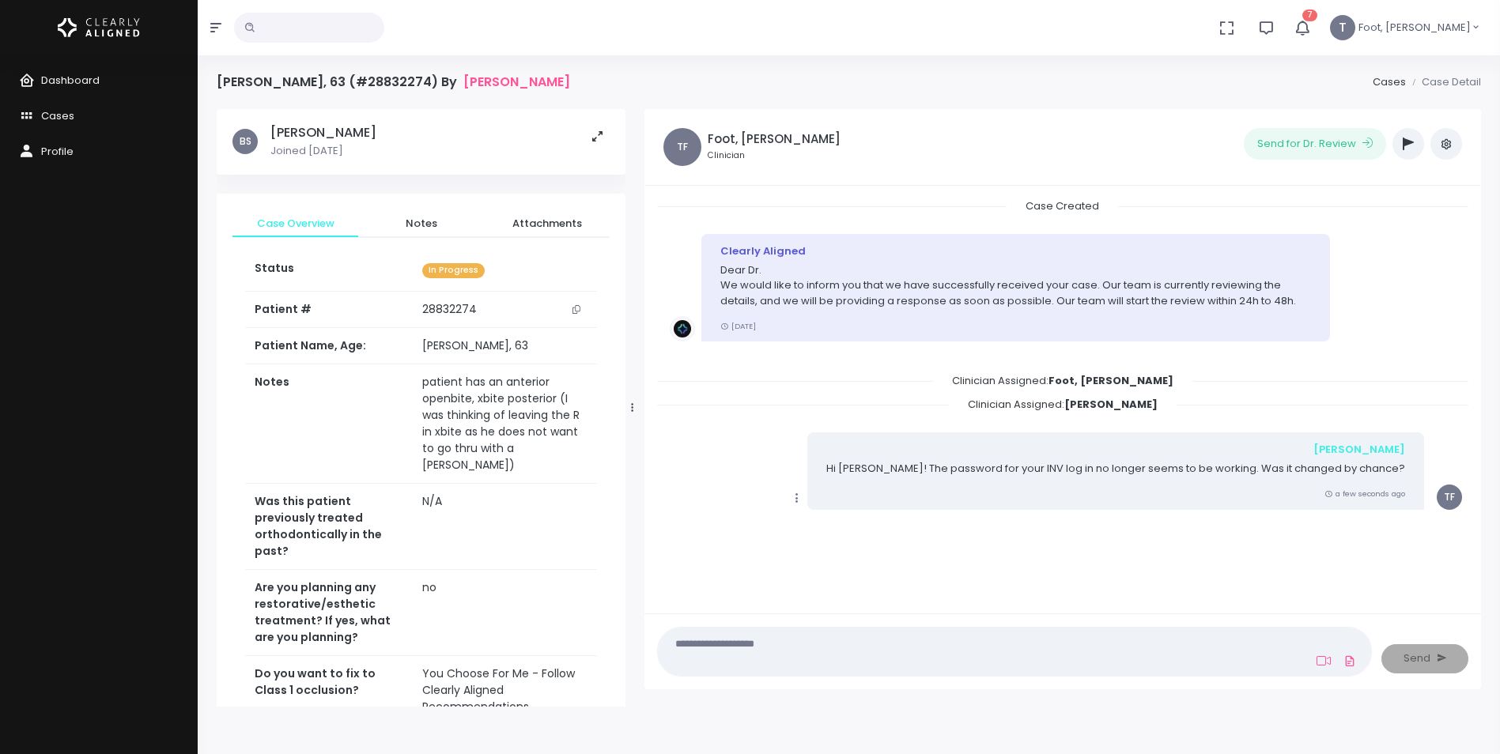
click at [1403, 145] on icon "button" at bounding box center [1408, 144] width 11 height 13
click at [1408, 144] on icon "button" at bounding box center [1408, 144] width 11 height 13
click at [1399, 143] on button "button" at bounding box center [1408, 144] width 32 height 32
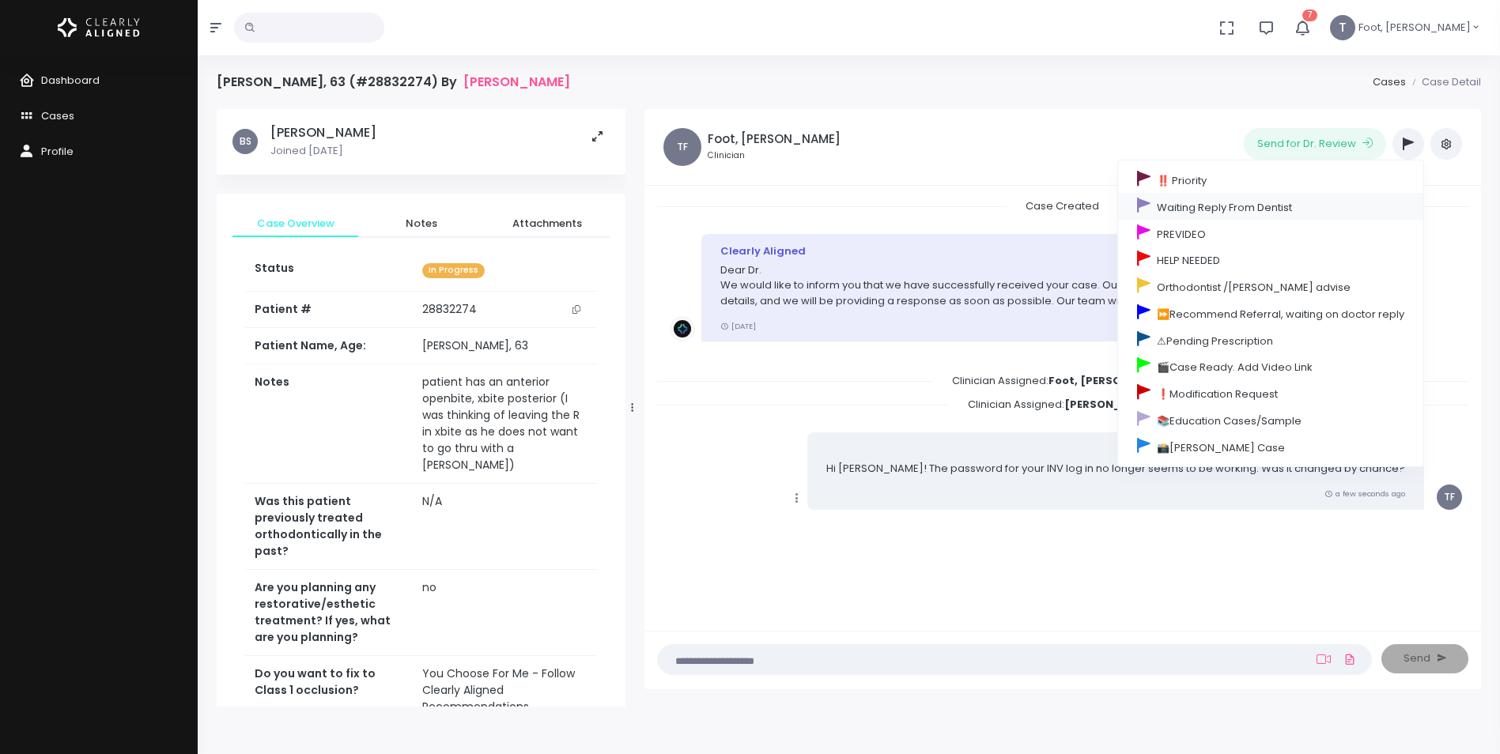
click at [1216, 209] on link "Waiting Reply From Dentist" at bounding box center [1270, 206] width 305 height 27
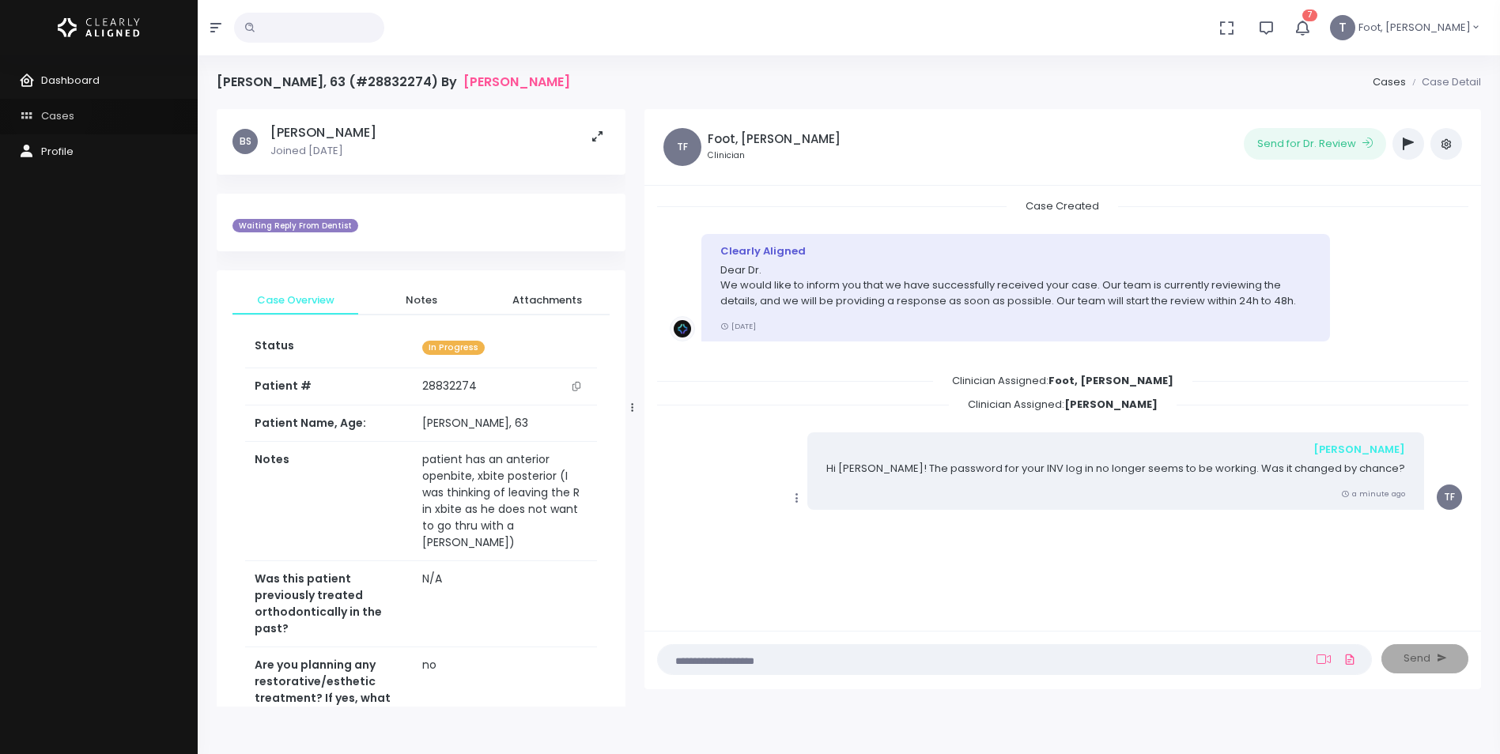
click at [51, 110] on span "Cases" at bounding box center [57, 115] width 33 height 15
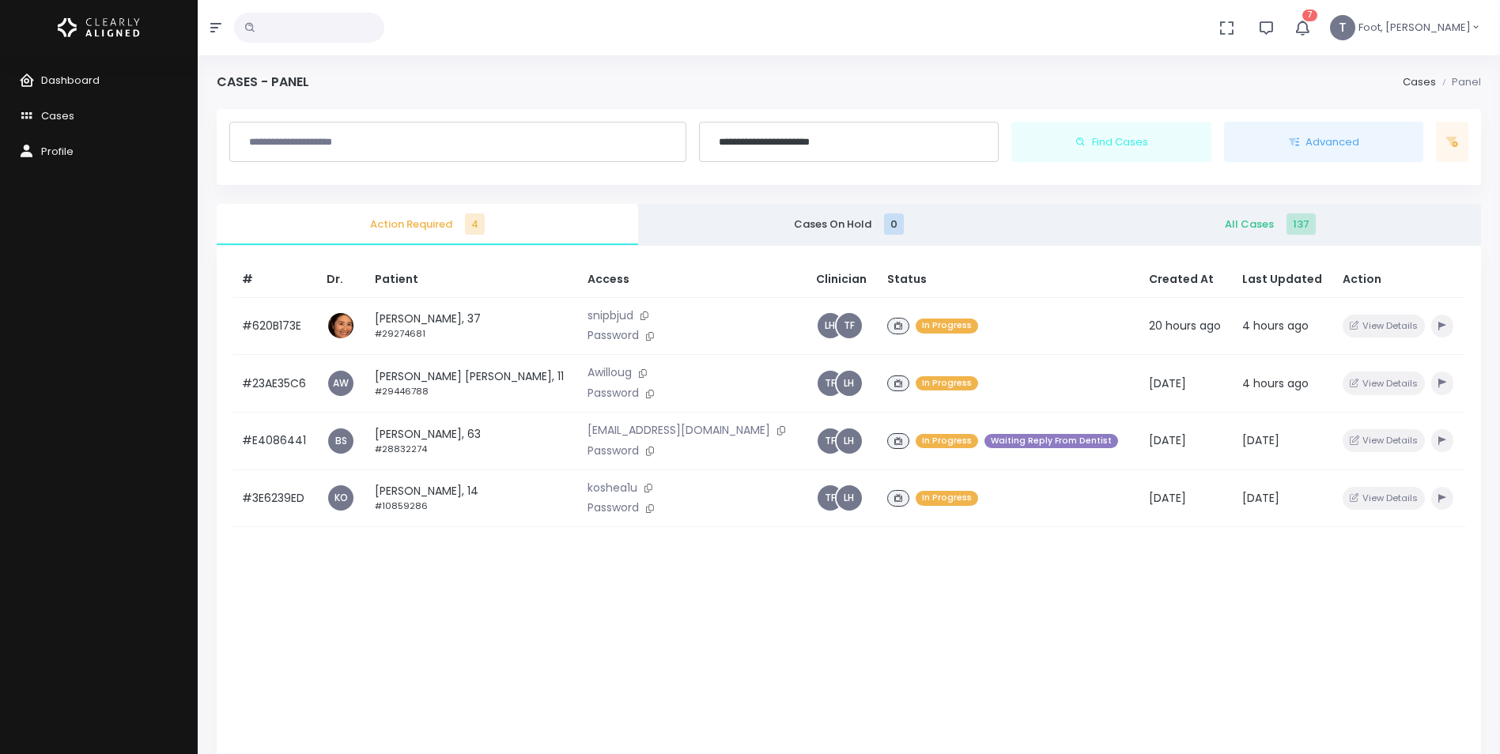
click at [1312, 26] on icon "button" at bounding box center [1303, 28] width 18 height 18
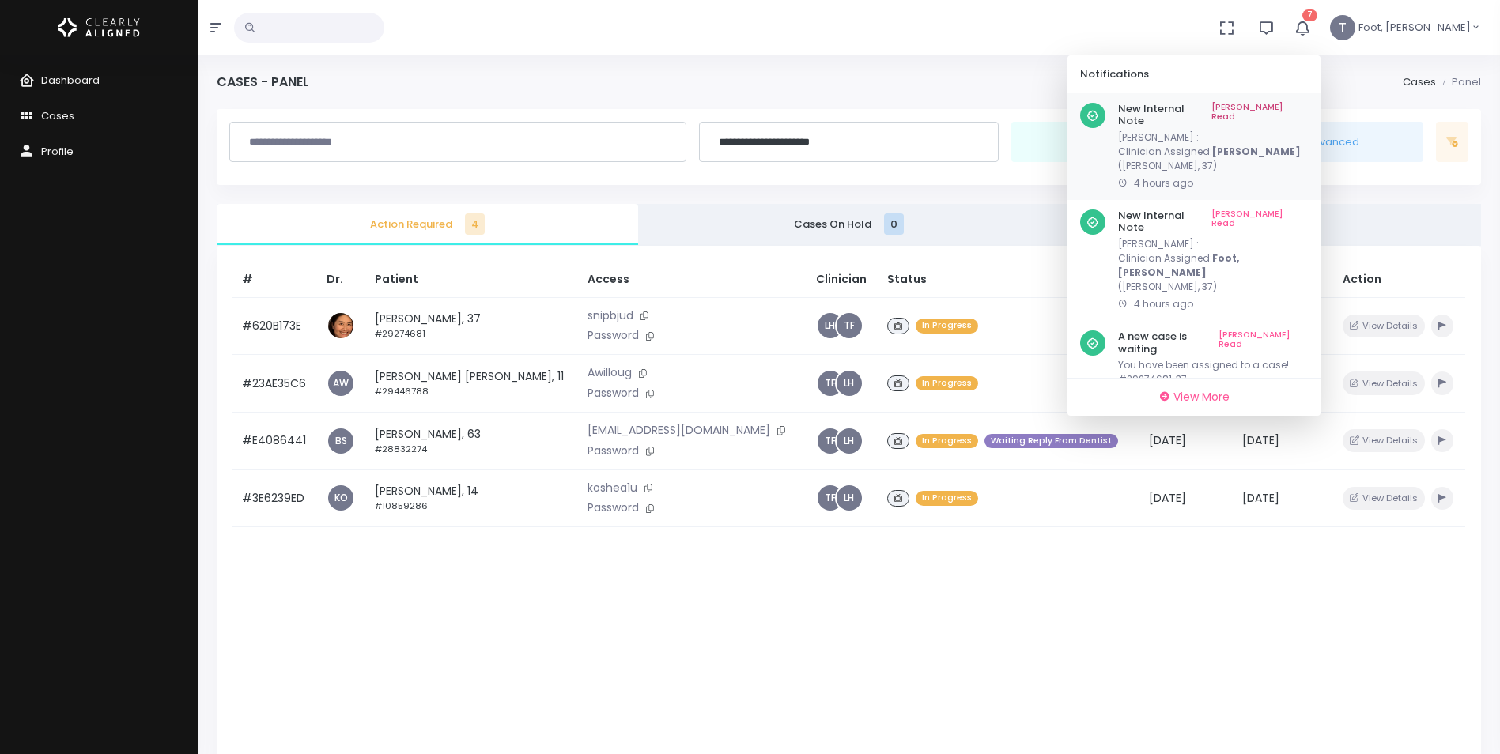
click at [1308, 108] on link "[PERSON_NAME] Read" at bounding box center [1259, 115] width 96 height 25
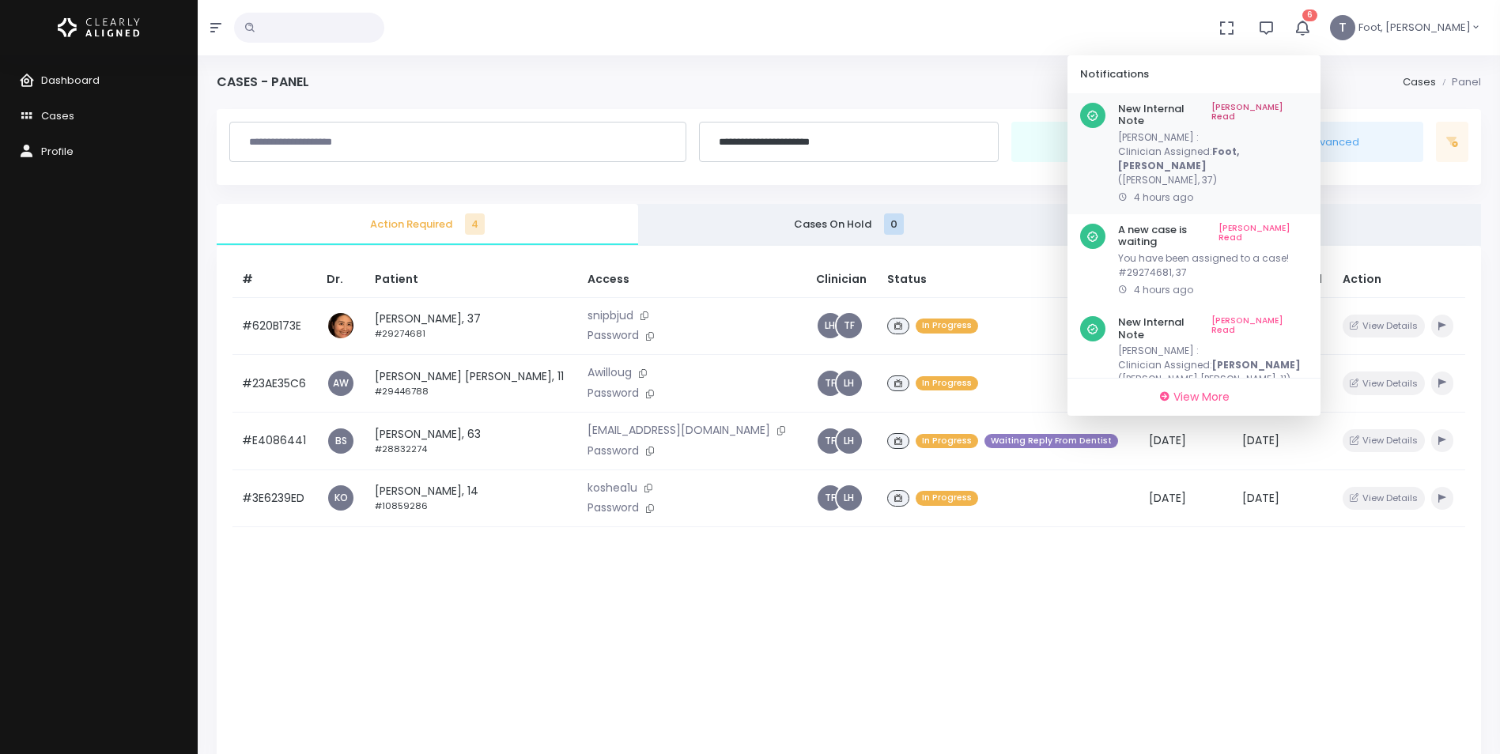
click at [1320, 99] on div "New Internal Note Mark As Read [PERSON_NAME] : Clinician Assigned: Foot, [PERSO…" at bounding box center [1193, 153] width 253 height 121
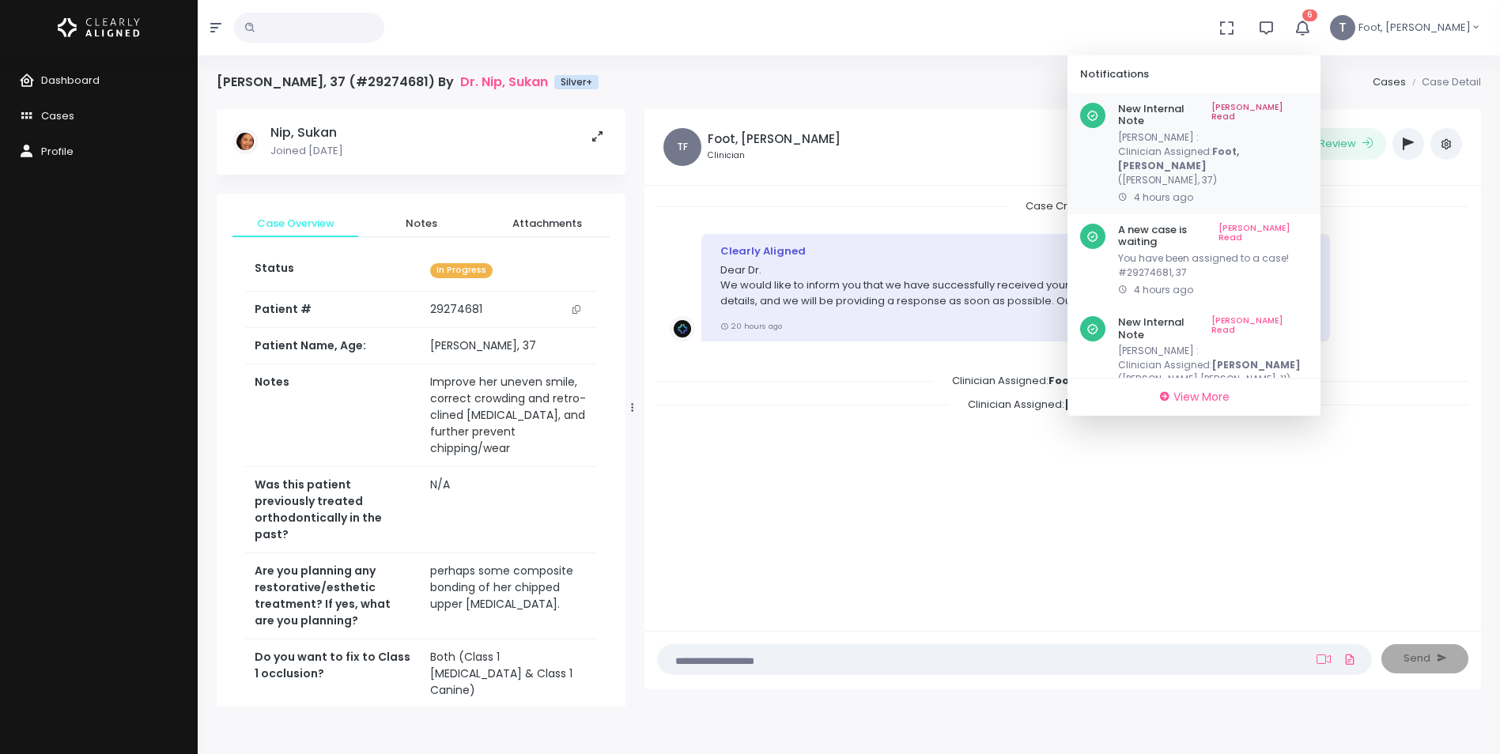
click at [1308, 103] on link "[PERSON_NAME] Read" at bounding box center [1259, 115] width 96 height 25
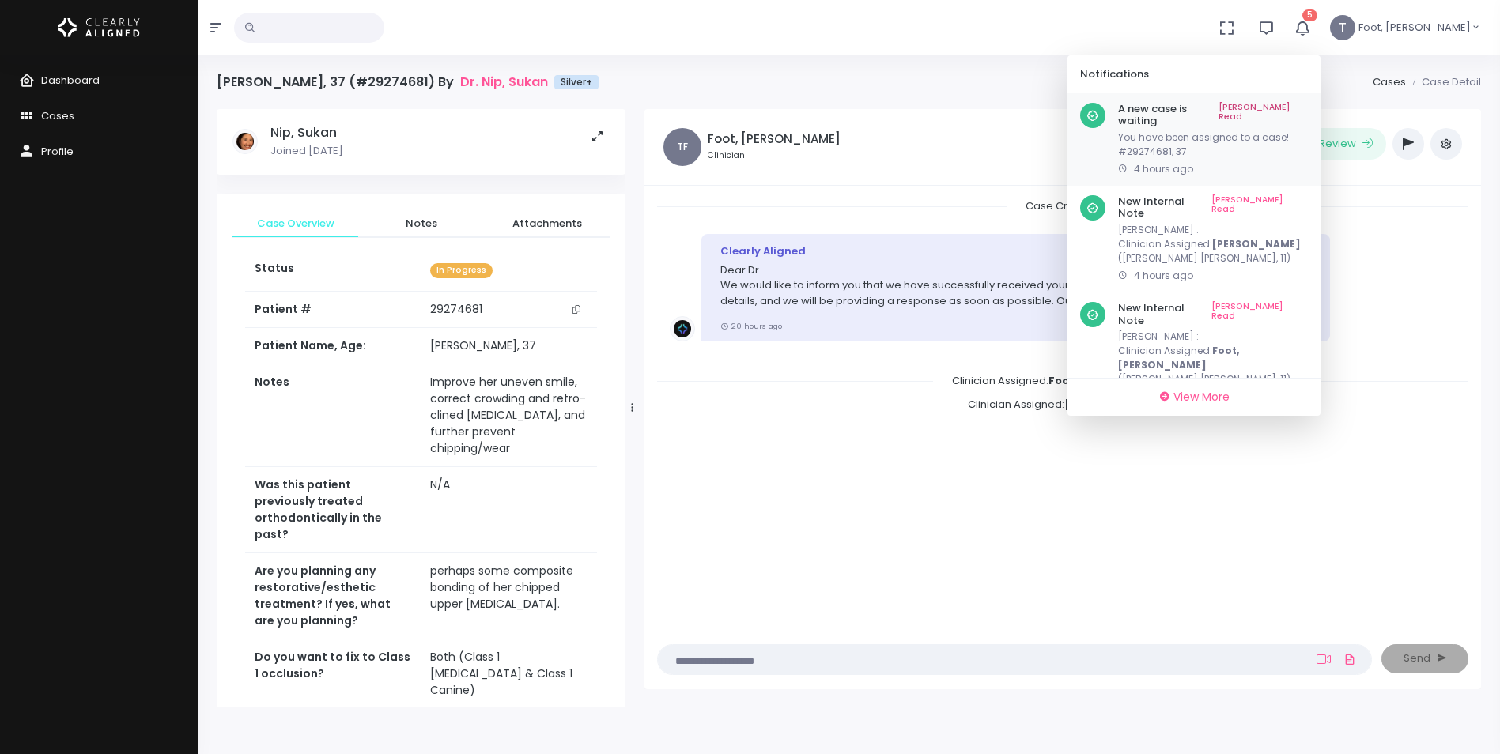
click at [1308, 104] on link "[PERSON_NAME] Read" at bounding box center [1262, 115] width 89 height 25
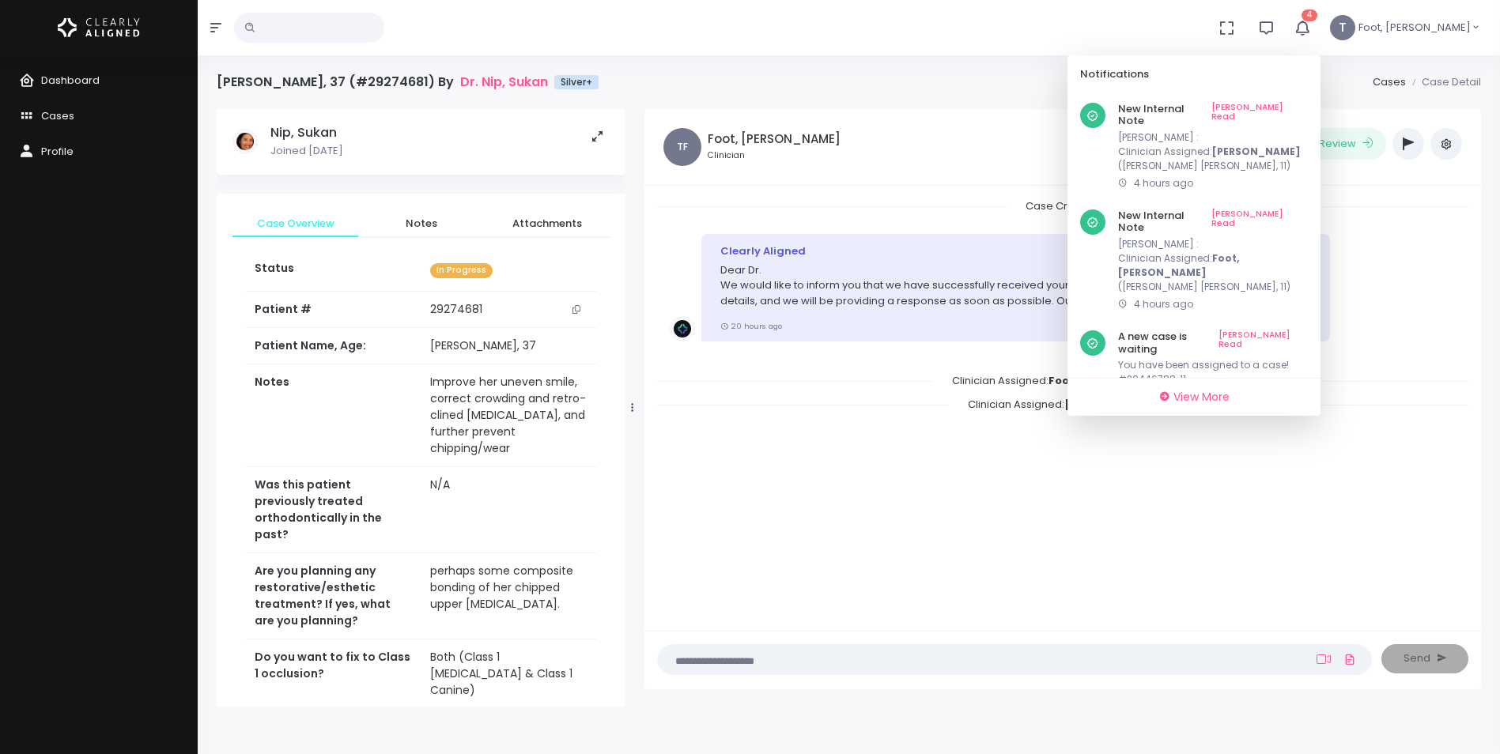
click at [1308, 104] on link "[PERSON_NAME] Read" at bounding box center [1259, 115] width 96 height 25
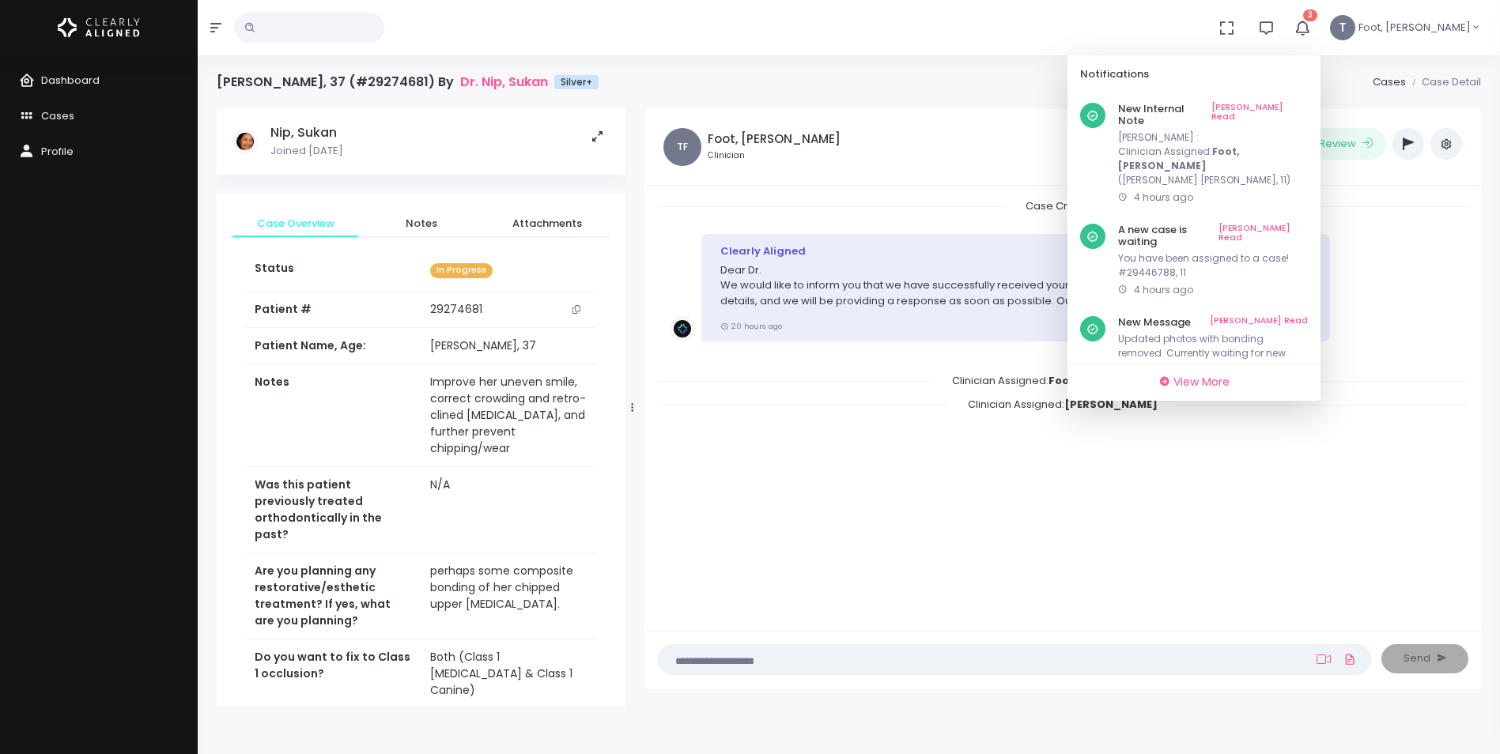
click at [1308, 104] on link "[PERSON_NAME] Read" at bounding box center [1259, 115] width 96 height 25
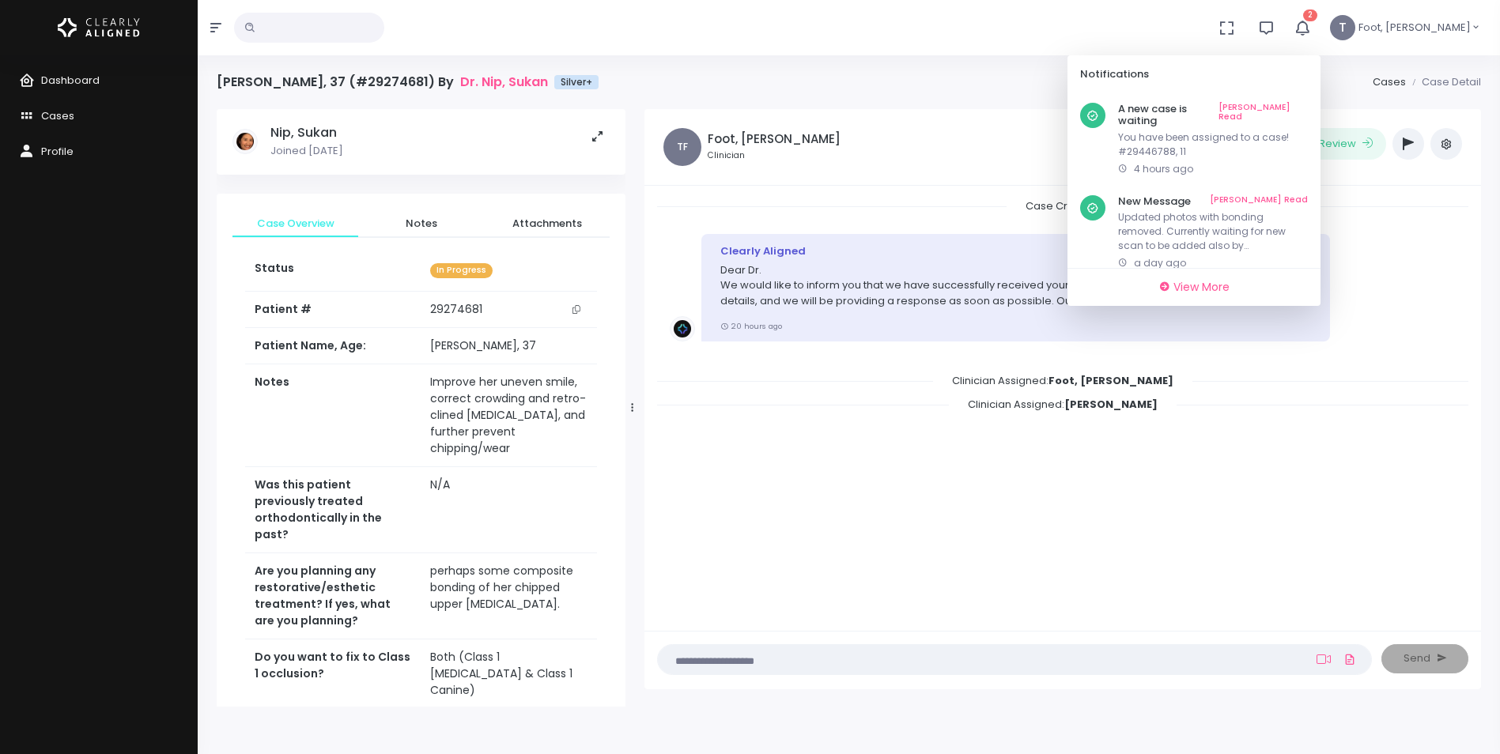
click at [1308, 104] on link "[PERSON_NAME] Read" at bounding box center [1262, 115] width 89 height 25
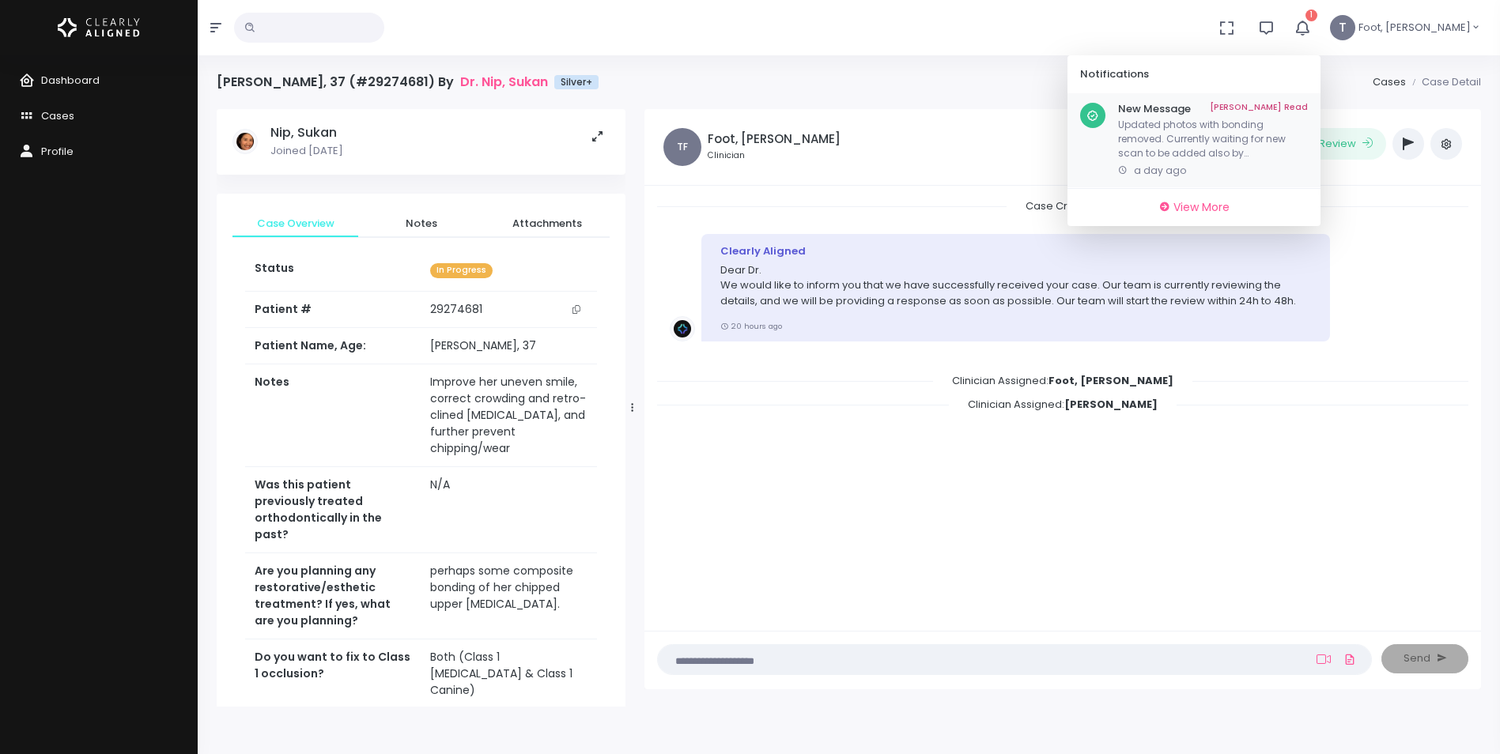
click at [1287, 149] on p "Updated photos with bonding removed. Currently waiting for new scan to be added…" at bounding box center [1213, 139] width 190 height 43
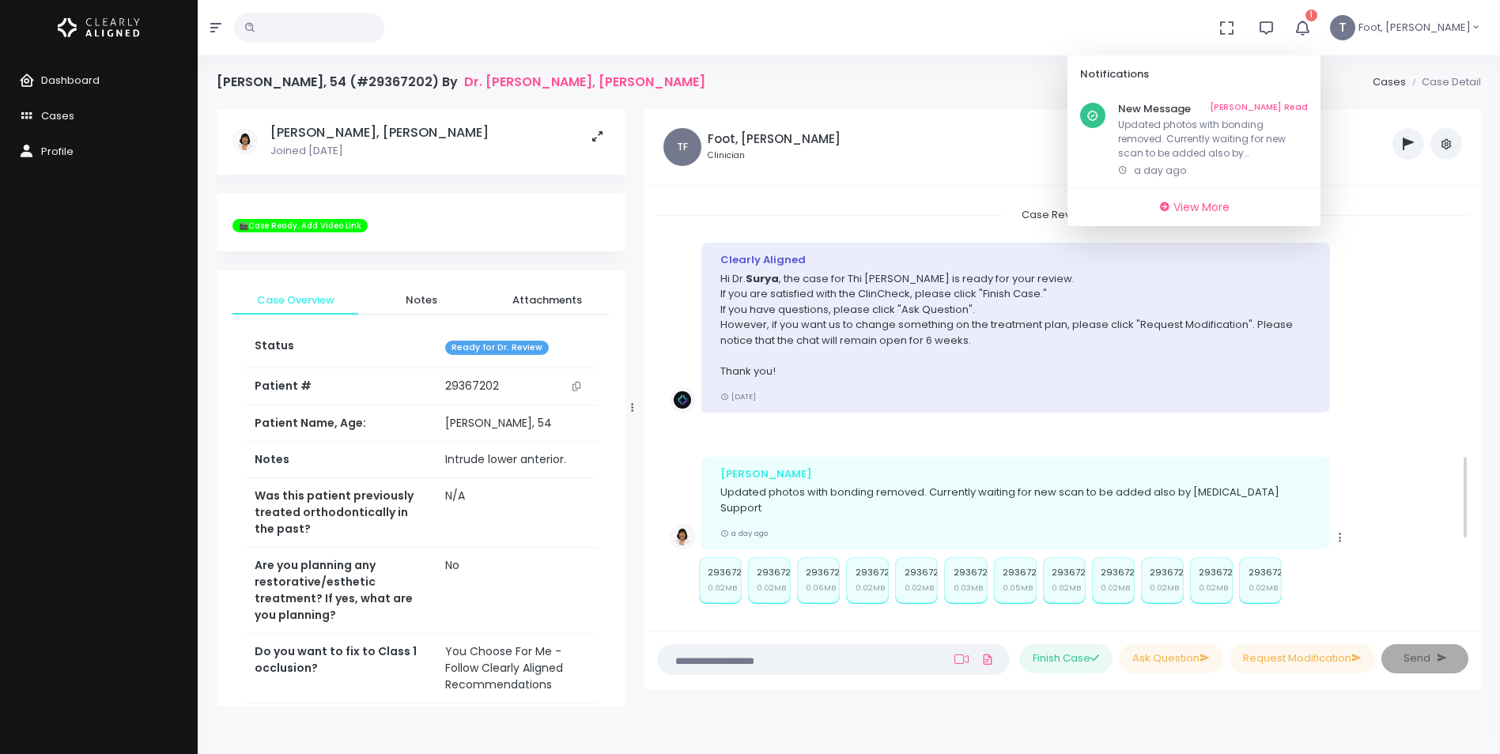
scroll to position [1154, 0]
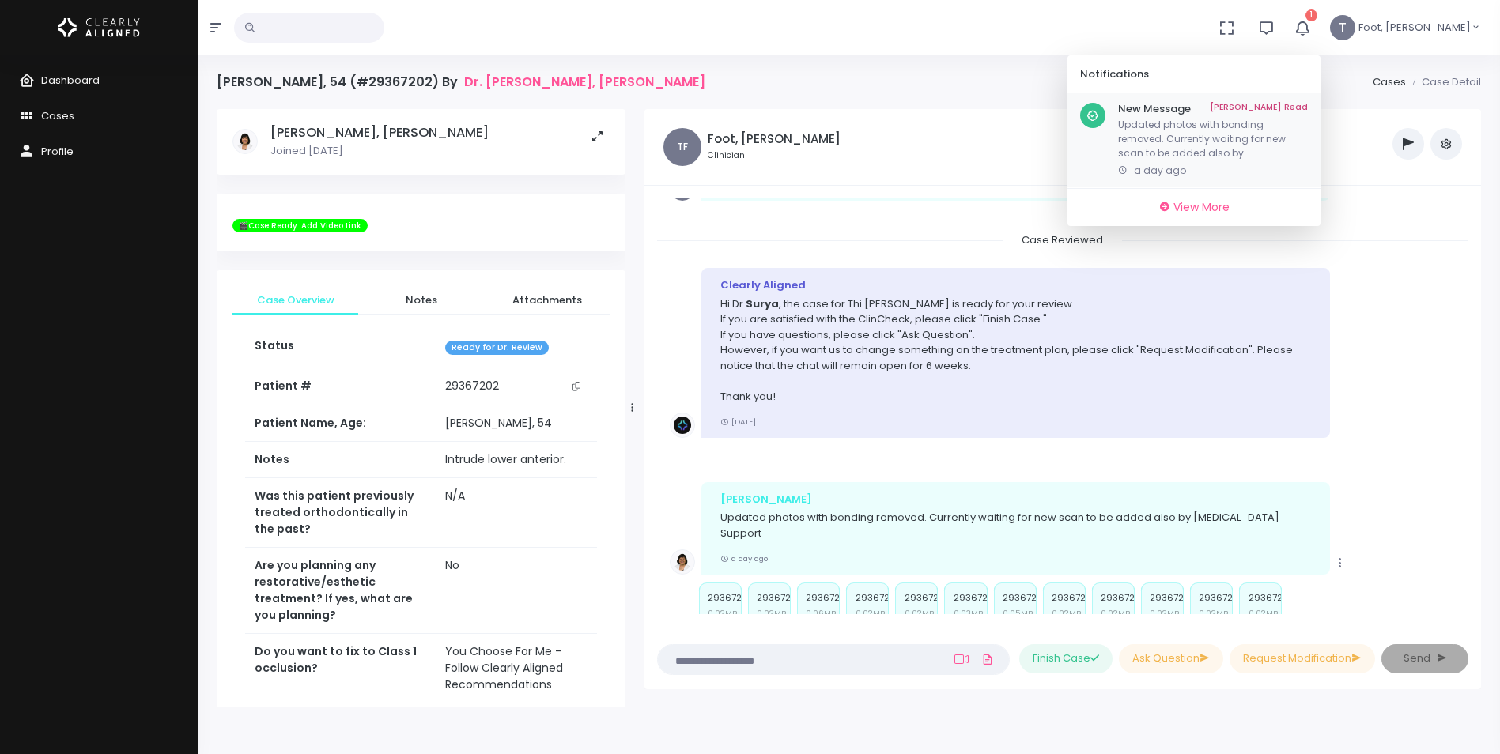
click at [1308, 106] on link "[PERSON_NAME] Read" at bounding box center [1259, 109] width 98 height 13
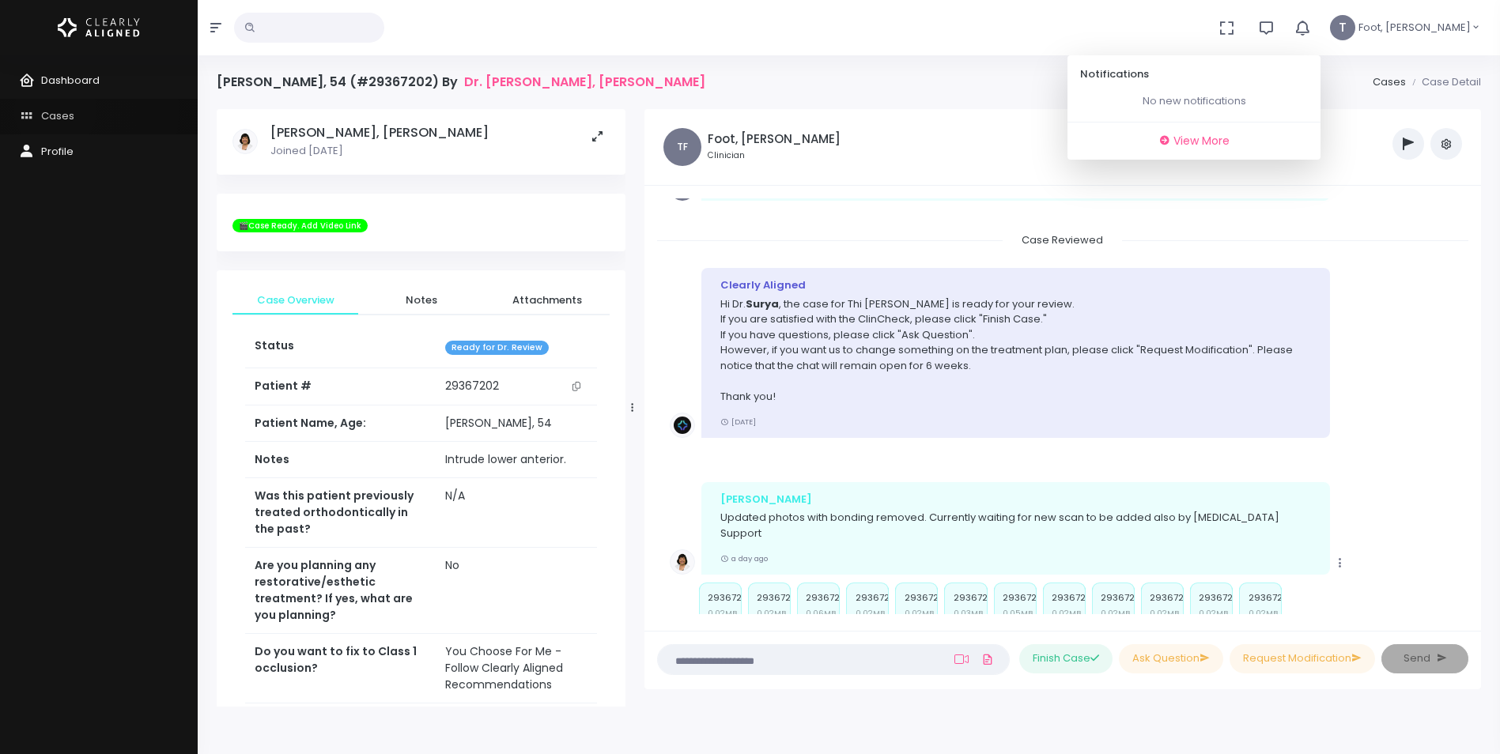
click at [55, 111] on span "Cases" at bounding box center [57, 115] width 33 height 15
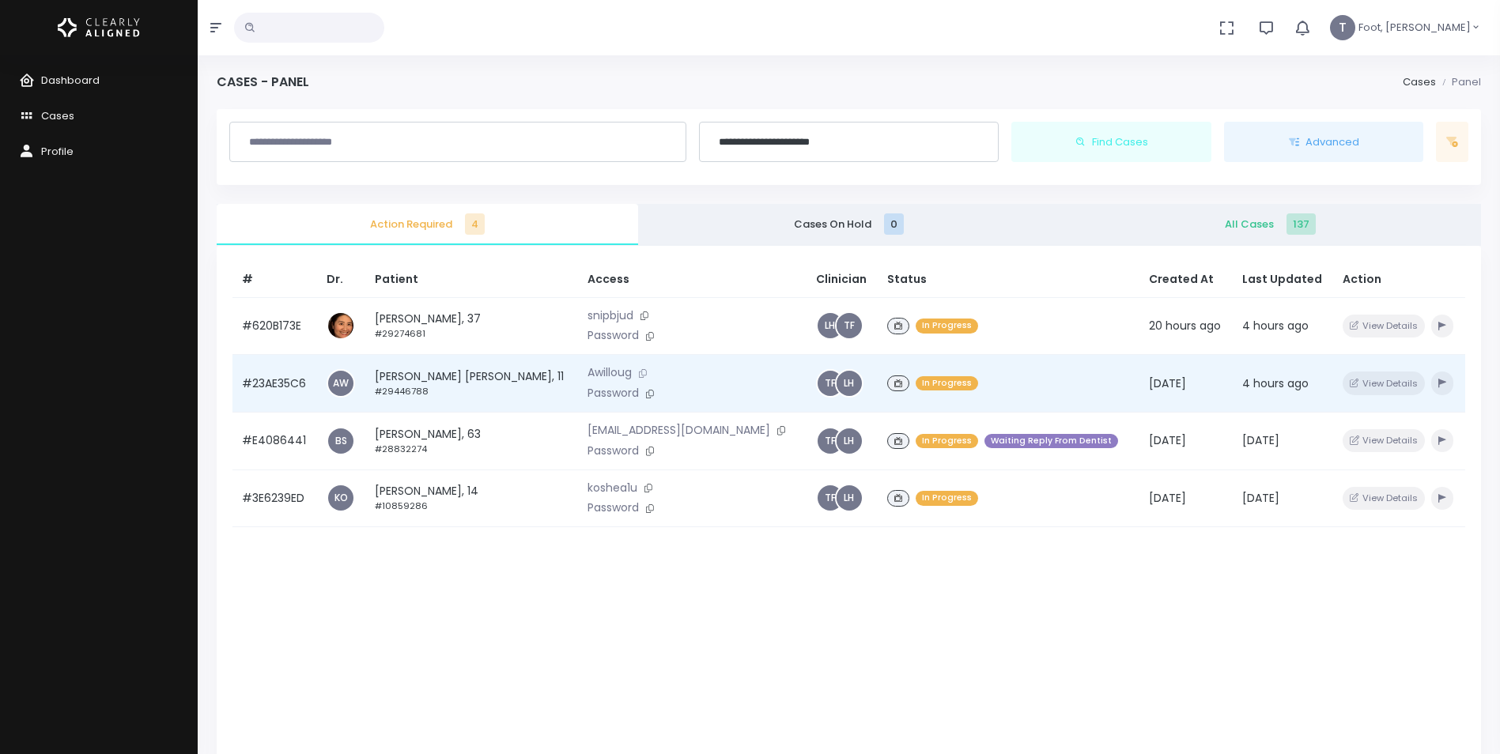
click at [632, 374] on button at bounding box center [643, 373] width 22 height 17
click at [639, 391] on button at bounding box center [650, 394] width 22 height 17
click at [435, 380] on td "[PERSON_NAME] [PERSON_NAME], 11 #29446788" at bounding box center [471, 384] width 213 height 58
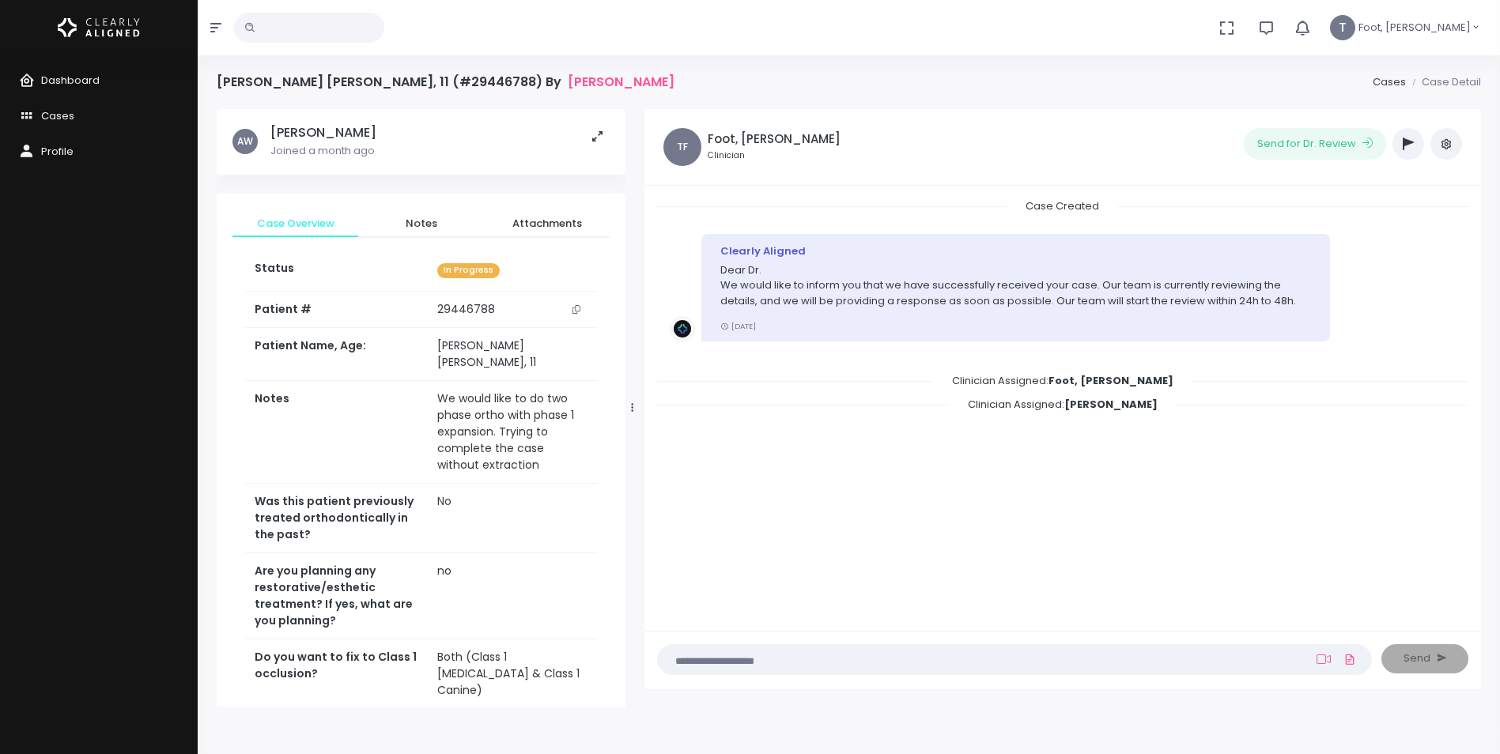
drag, startPoint x: 577, startPoint y: 312, endPoint x: 240, endPoint y: 123, distance: 385.8
click at [576, 311] on icon "scrollable content" at bounding box center [576, 309] width 8 height 9
drag, startPoint x: 1388, startPoint y: 160, endPoint x: 1402, endPoint y: 149, distance: 17.6
click at [1402, 149] on div "Send for Dr. Review ‼️ Priority Waiting Reply From Dentist PREVIDEO HELP NEEDED…" at bounding box center [1199, 147] width 545 height 38
click at [1403, 149] on button "button" at bounding box center [1408, 144] width 32 height 32
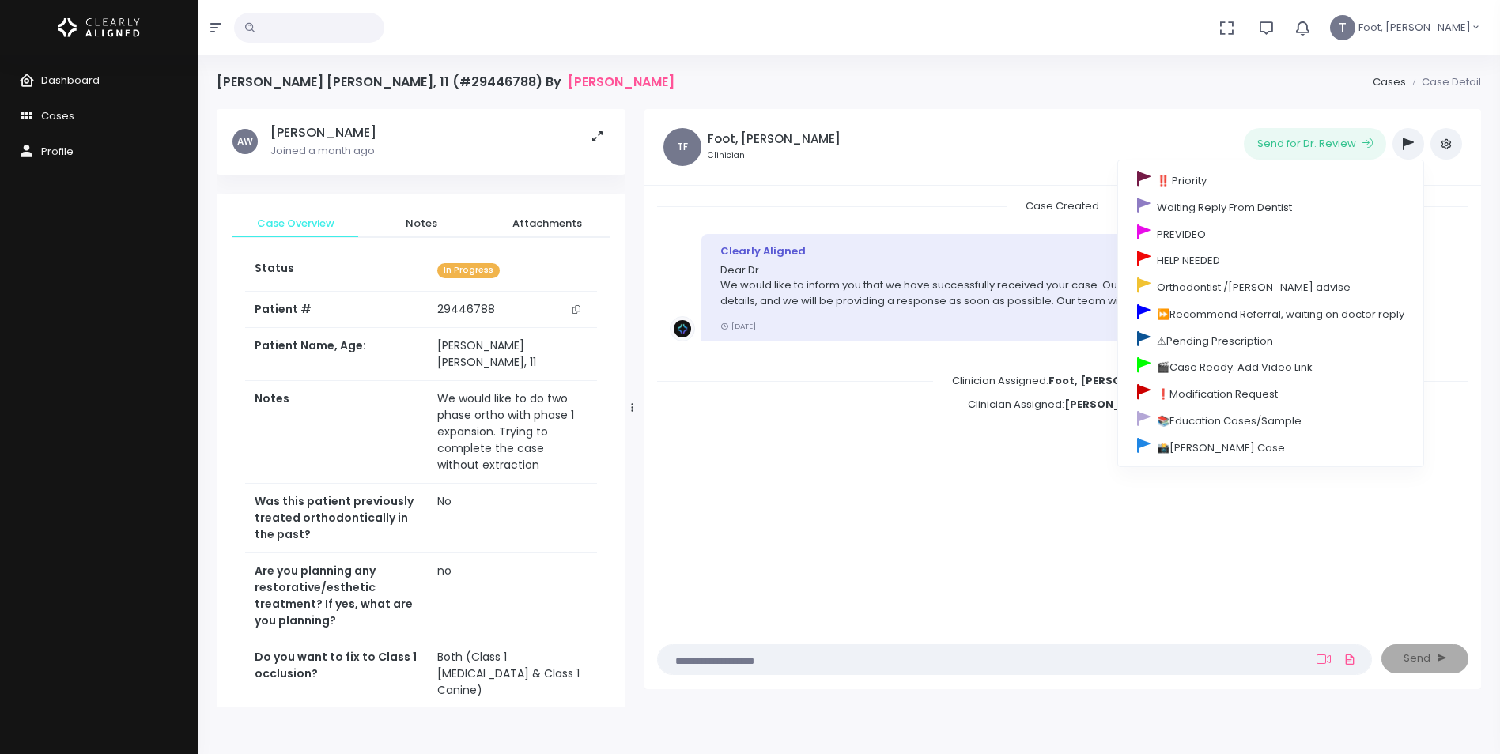
click at [956, 164] on div "Send for Dr. Review ‼️ Priority Waiting Reply From Dentist PREVIDEO HELP NEEDED…" at bounding box center [1199, 147] width 545 height 38
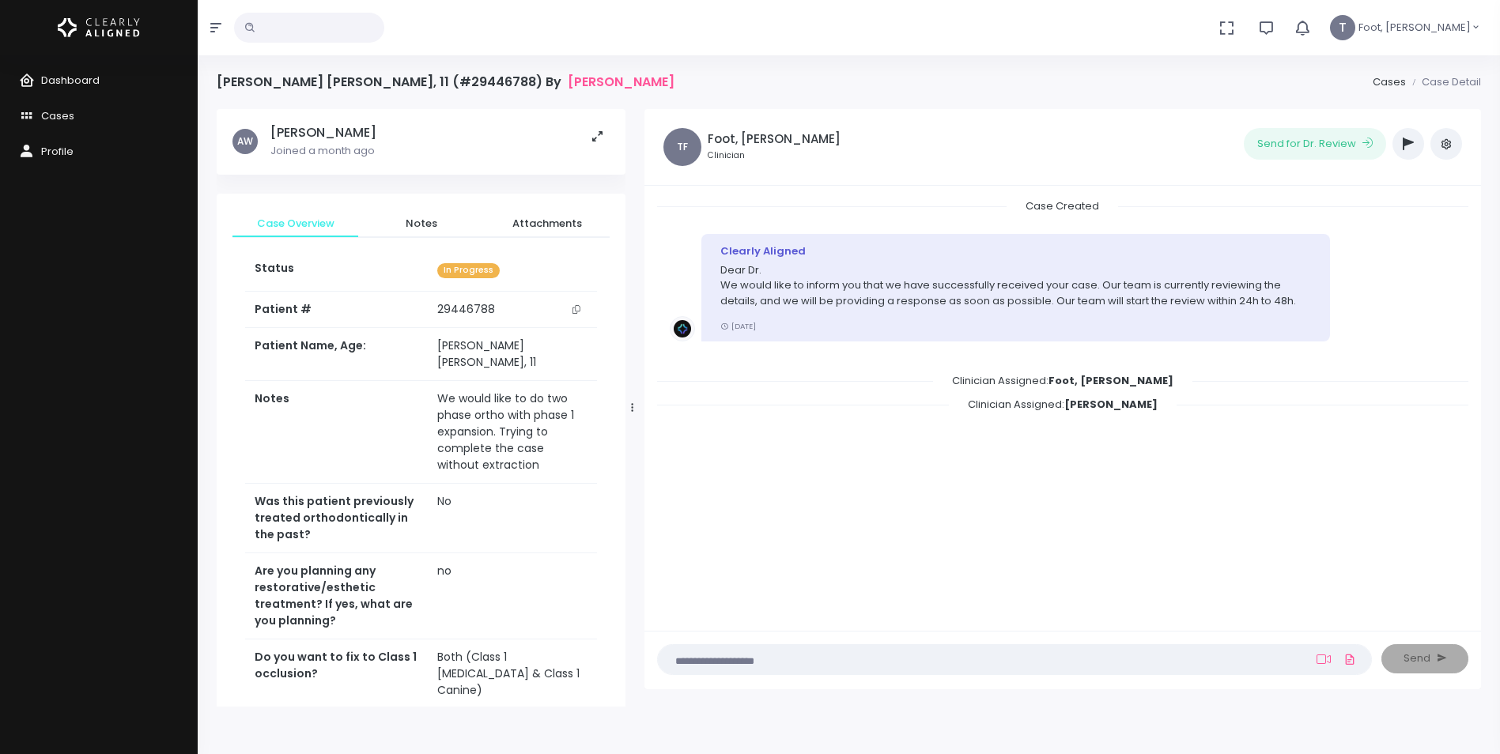
click at [1407, 148] on icon "button" at bounding box center [1408, 144] width 11 height 13
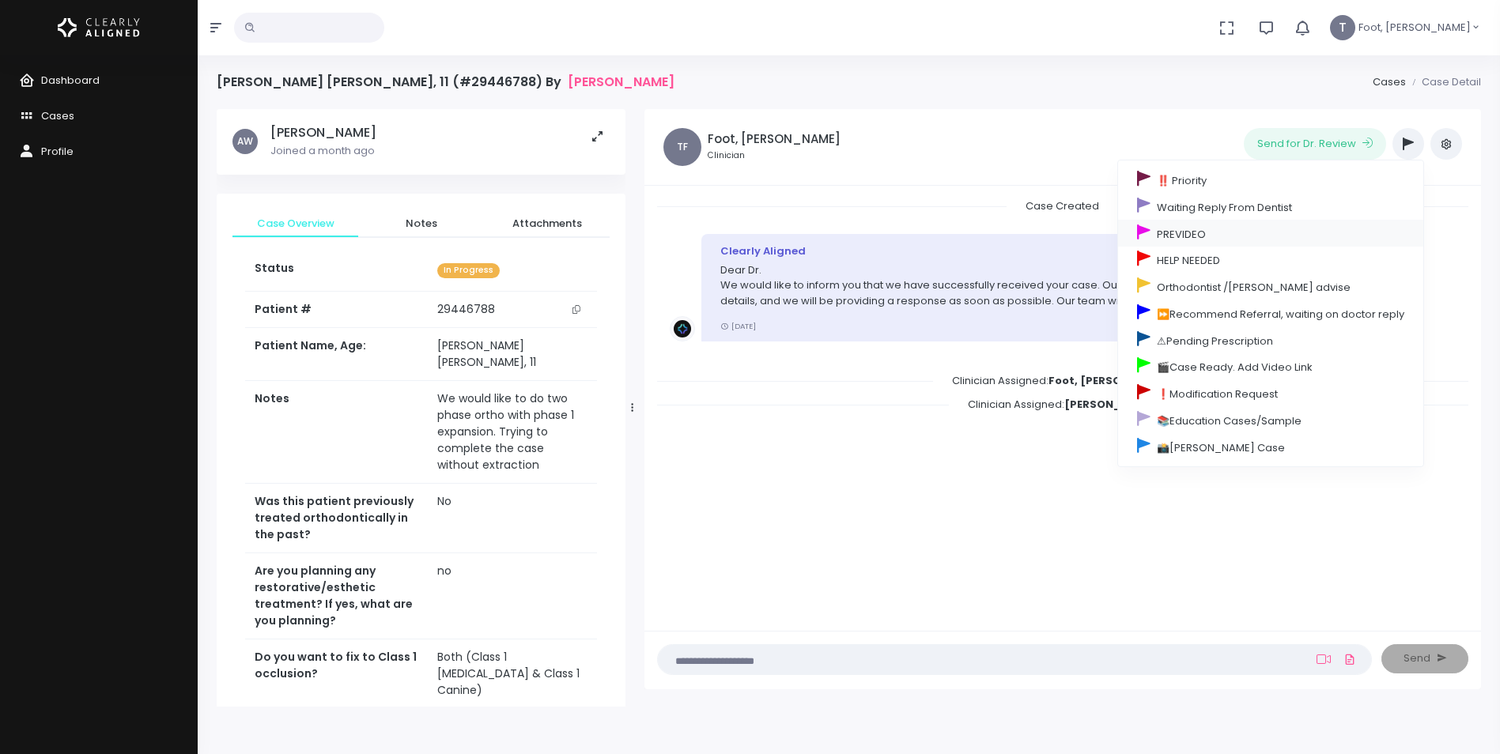
click at [1173, 240] on link "PREVIDEO" at bounding box center [1270, 233] width 305 height 27
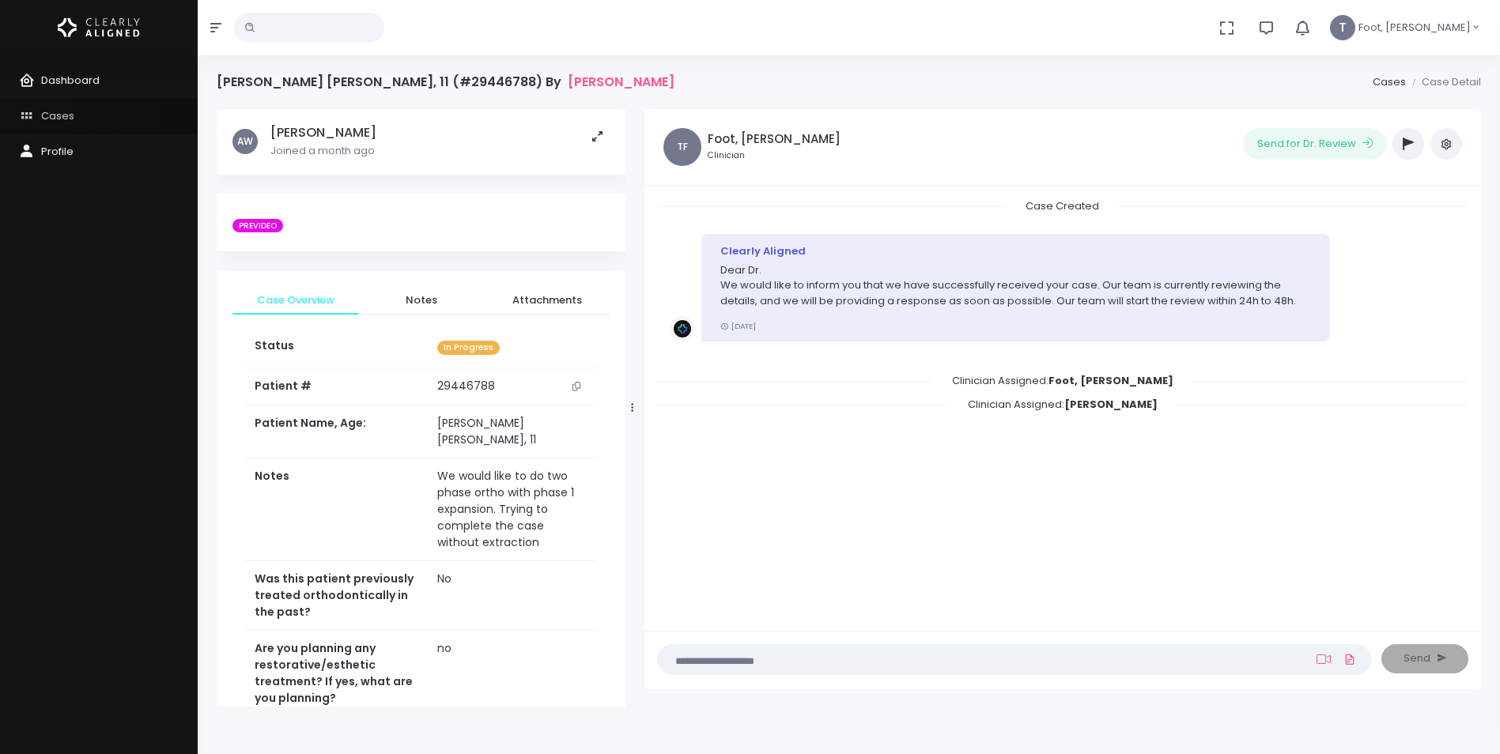
click at [34, 118] on icon "scrollable content" at bounding box center [30, 117] width 22 height 20
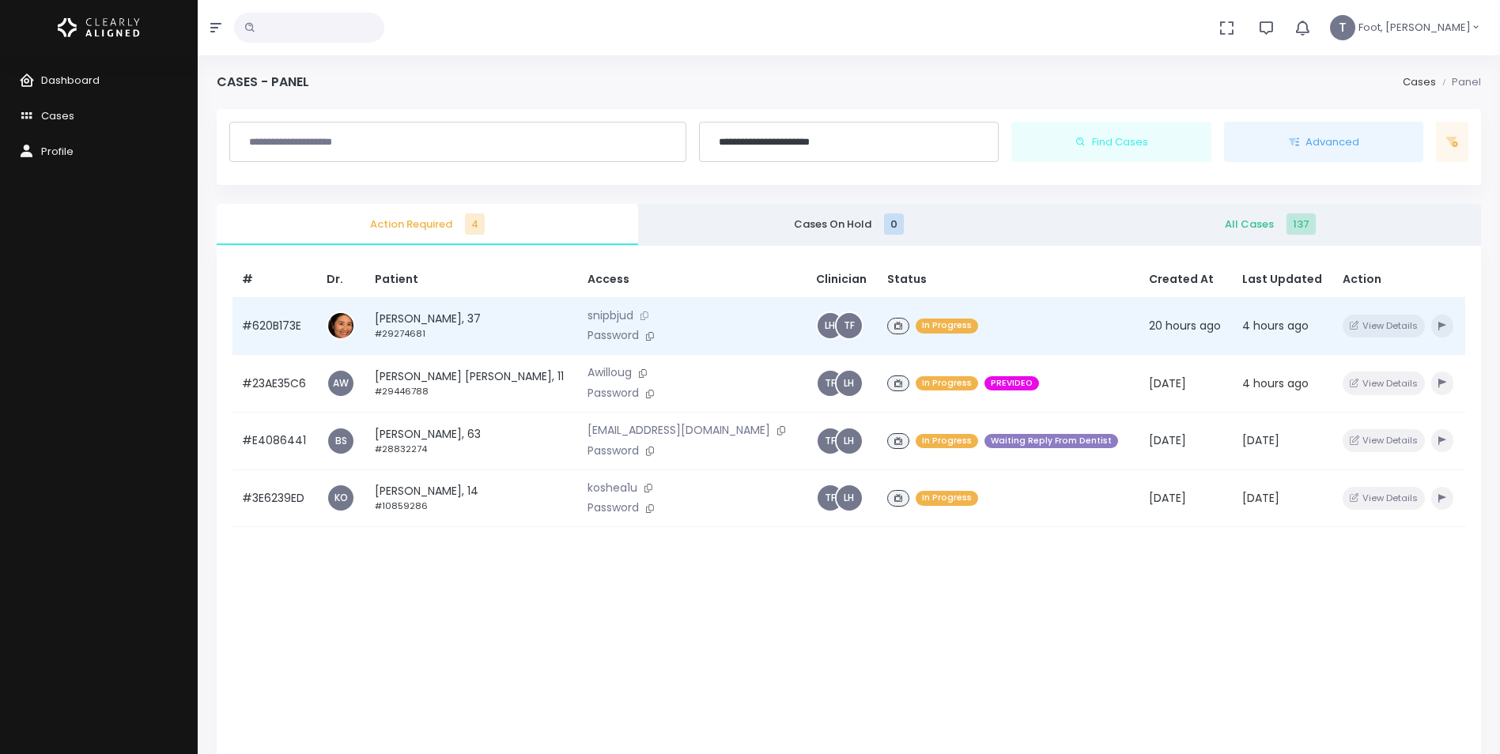
click at [640, 314] on icon at bounding box center [644, 316] width 8 height 9
click at [639, 331] on button at bounding box center [650, 336] width 22 height 17
click at [410, 326] on td "[PERSON_NAME], 37 #29274681" at bounding box center [471, 326] width 213 height 58
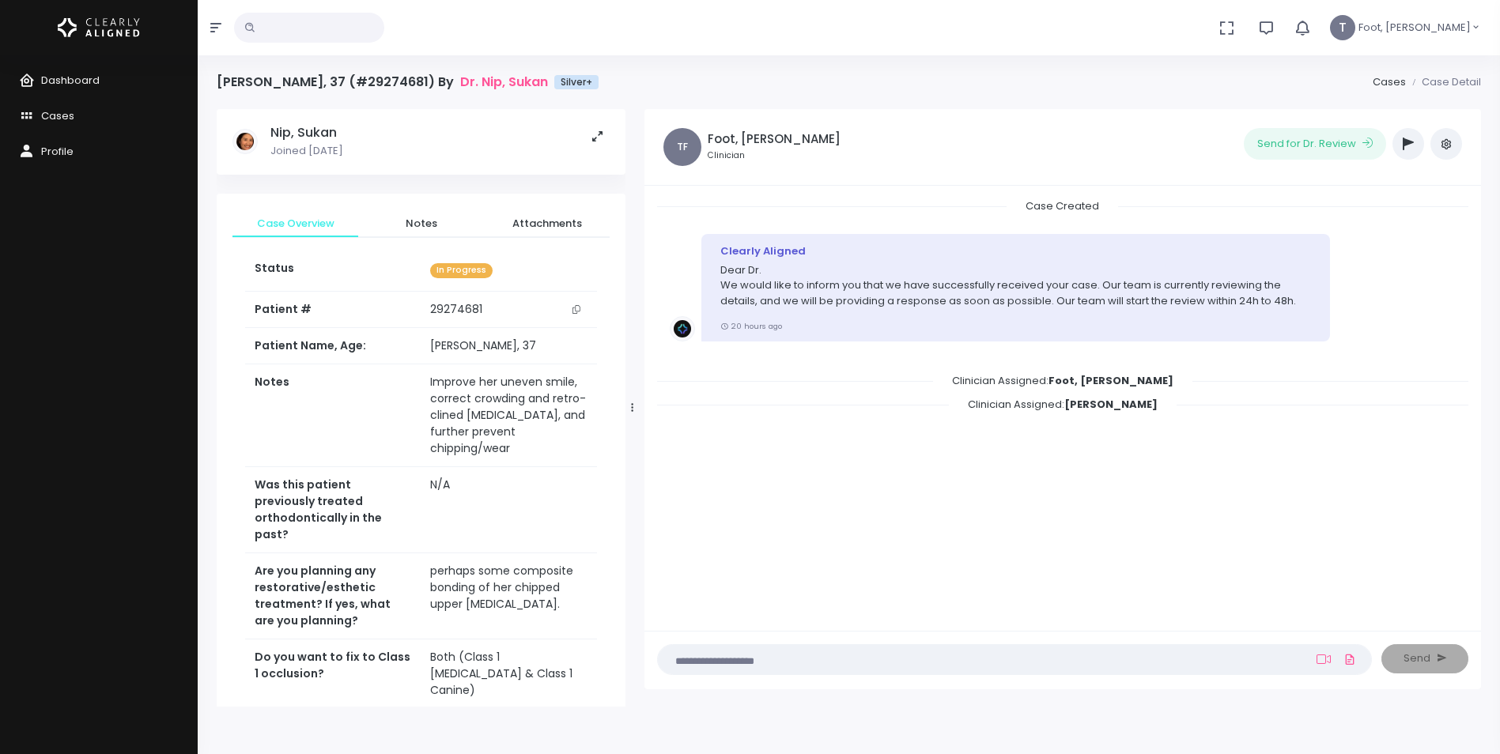
drag, startPoint x: 574, startPoint y: 309, endPoint x: 470, endPoint y: 281, distance: 107.2
click at [572, 308] on icon "scrollable content" at bounding box center [576, 309] width 8 height 9
click at [1408, 143] on icon "button" at bounding box center [1408, 144] width 11 height 13
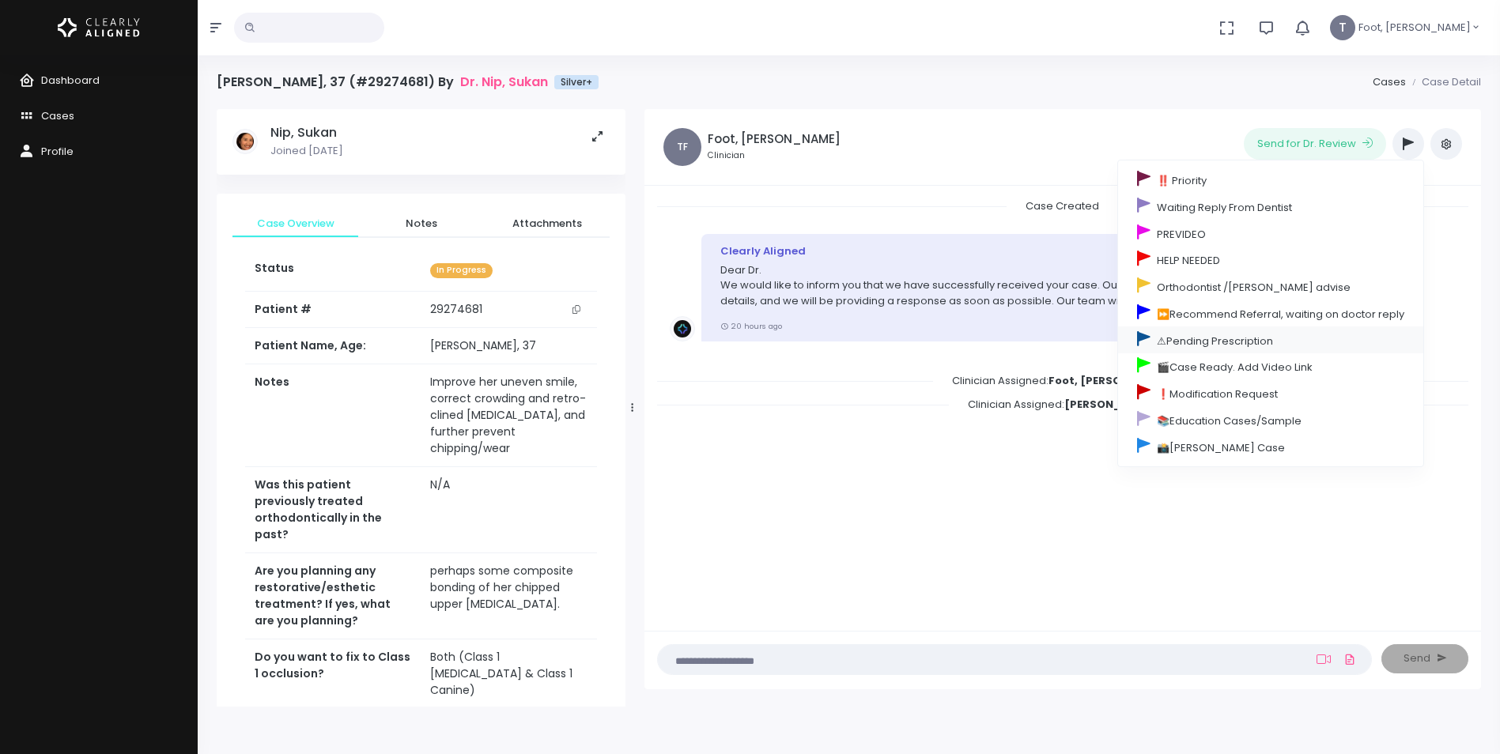
click at [1203, 343] on link "⚠Pending Prescription" at bounding box center [1270, 340] width 305 height 27
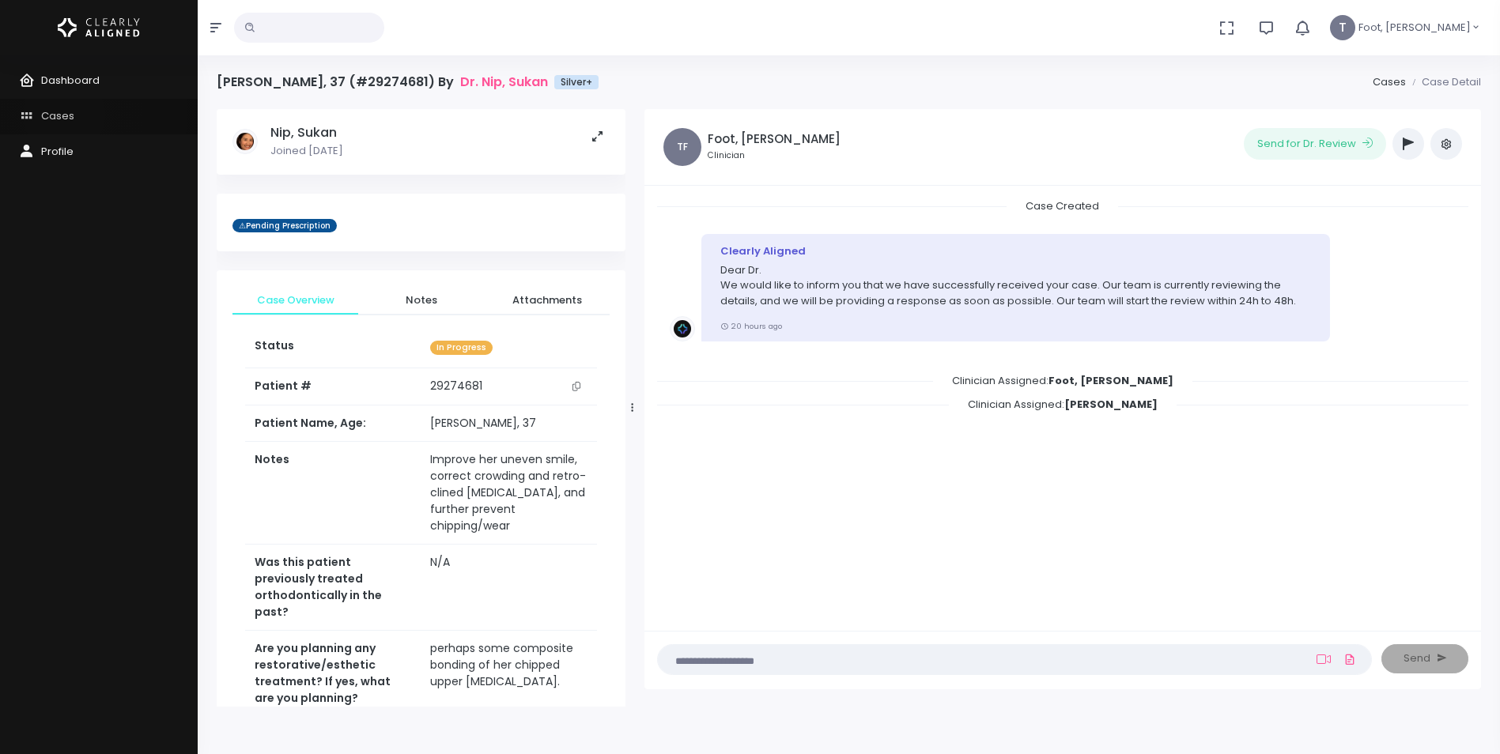
click at [64, 115] on span "Cases" at bounding box center [57, 115] width 33 height 15
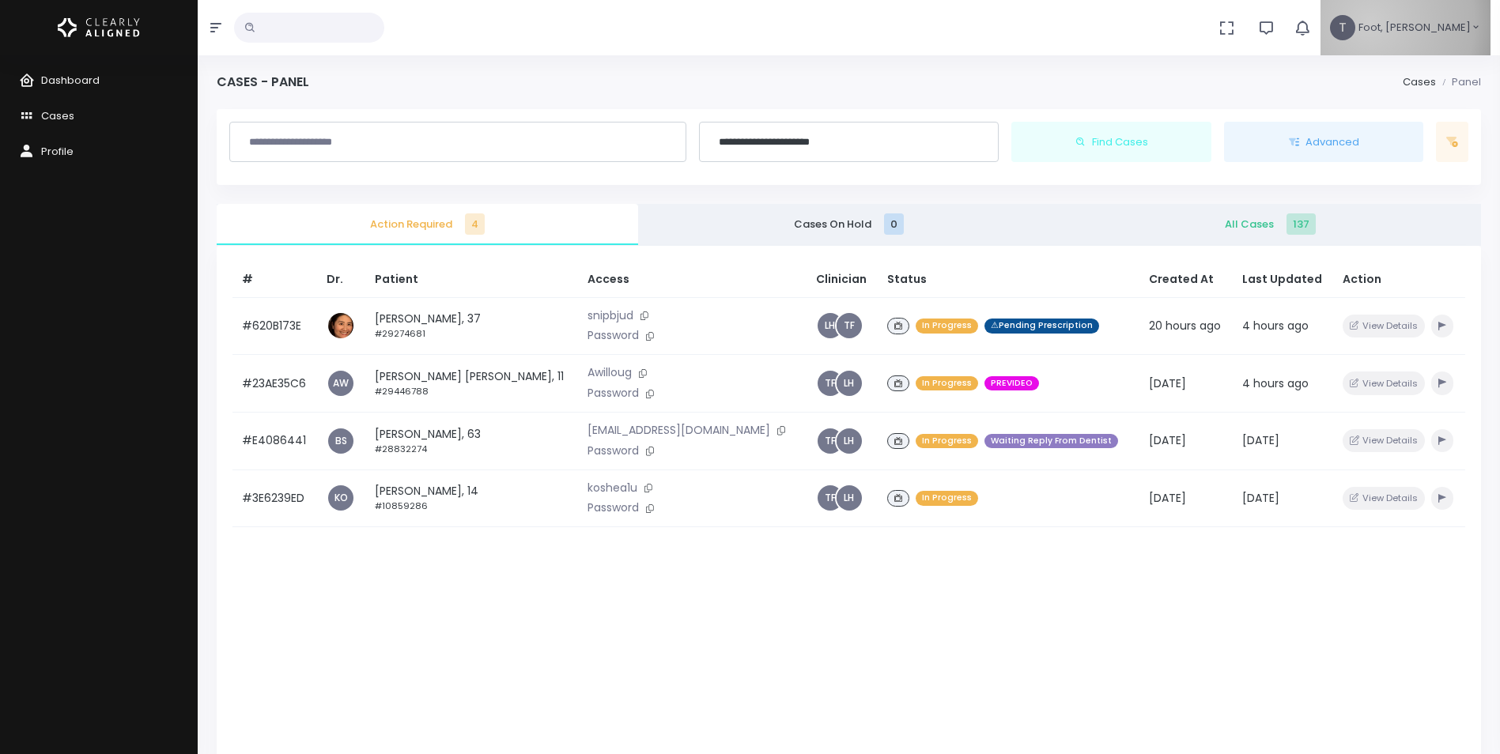
click at [1418, 23] on span "Foot, [PERSON_NAME]" at bounding box center [1414, 28] width 112 height 16
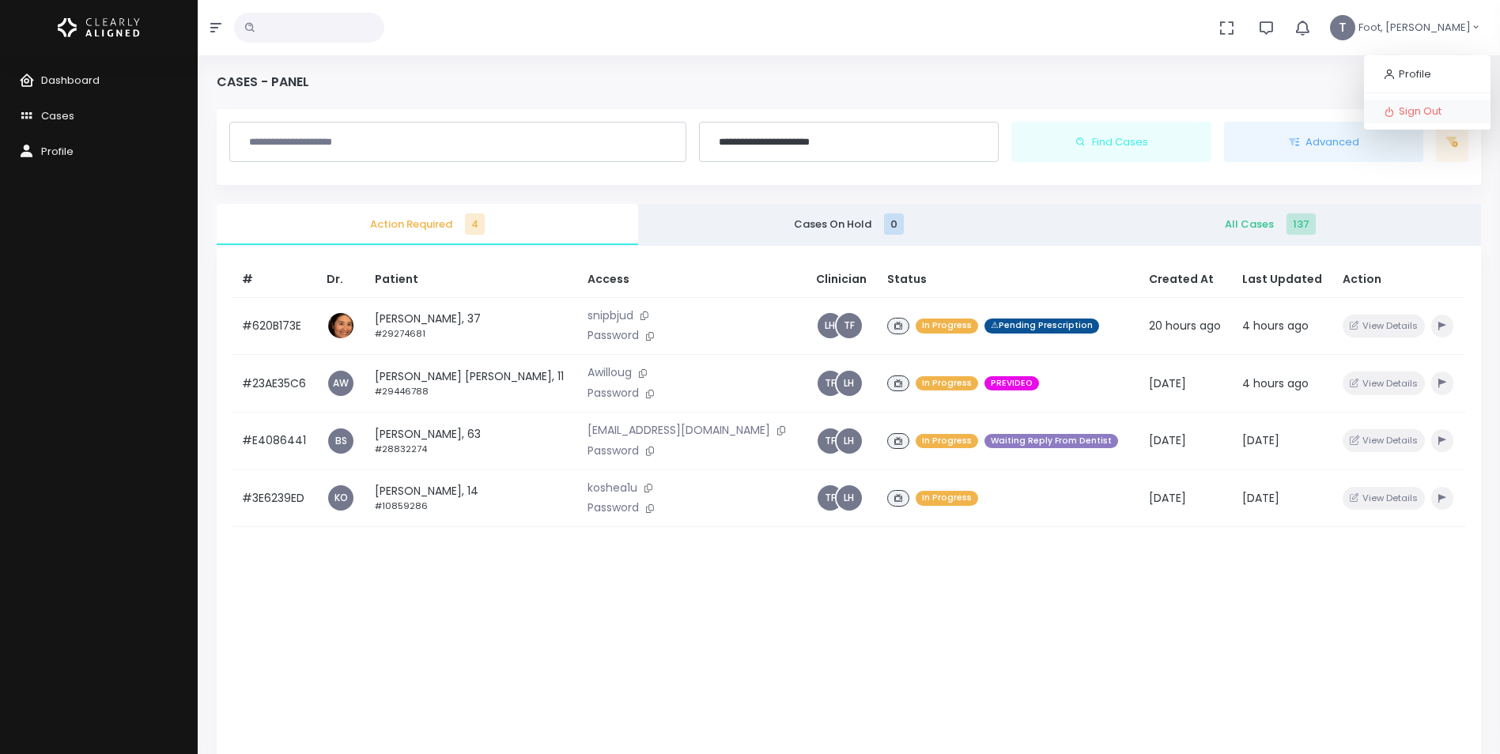
click at [1405, 108] on span "Sign Out" at bounding box center [1420, 111] width 43 height 15
